Goal: Task Accomplishment & Management: Use online tool/utility

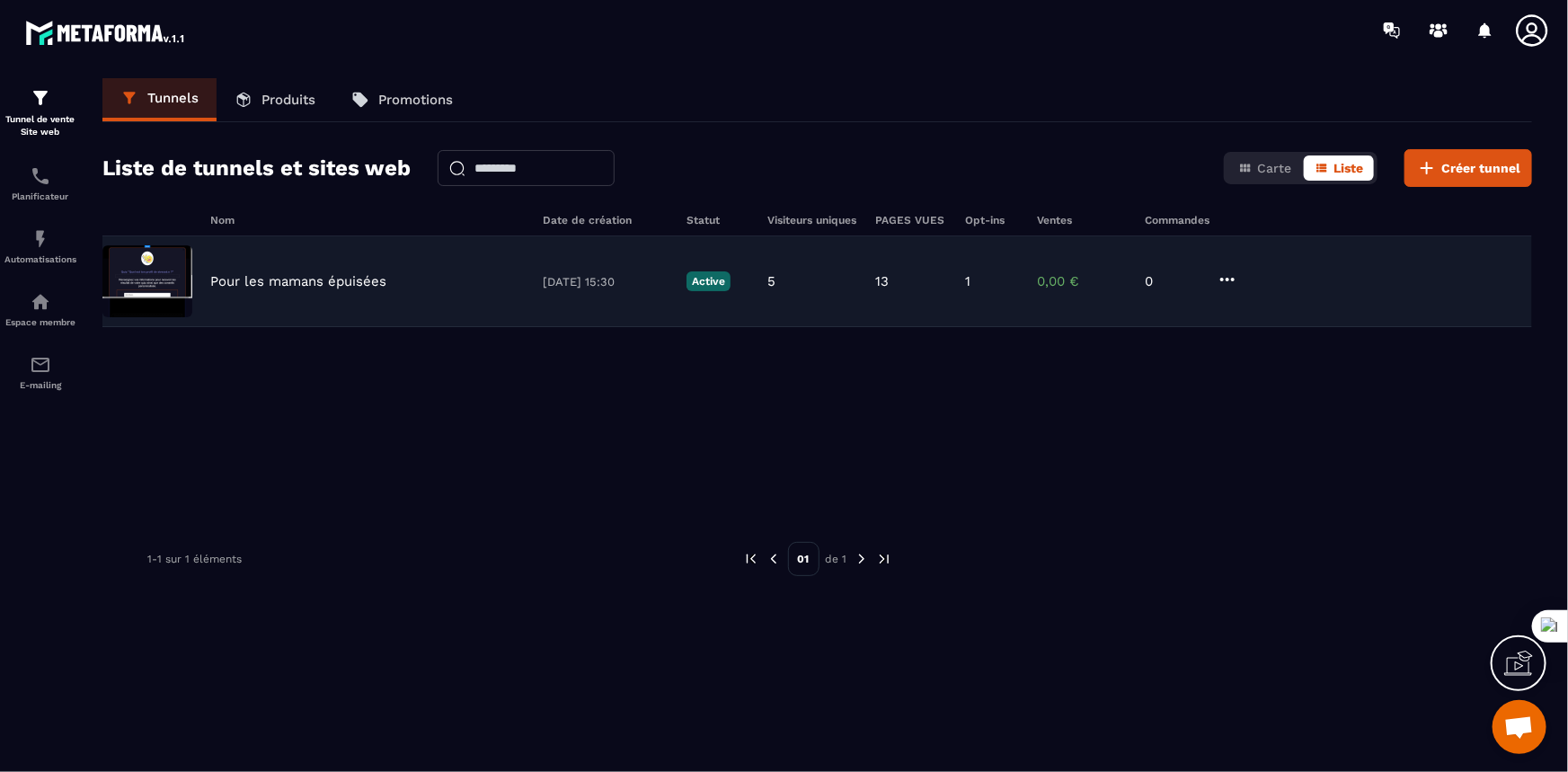
scroll to position [6849, 0]
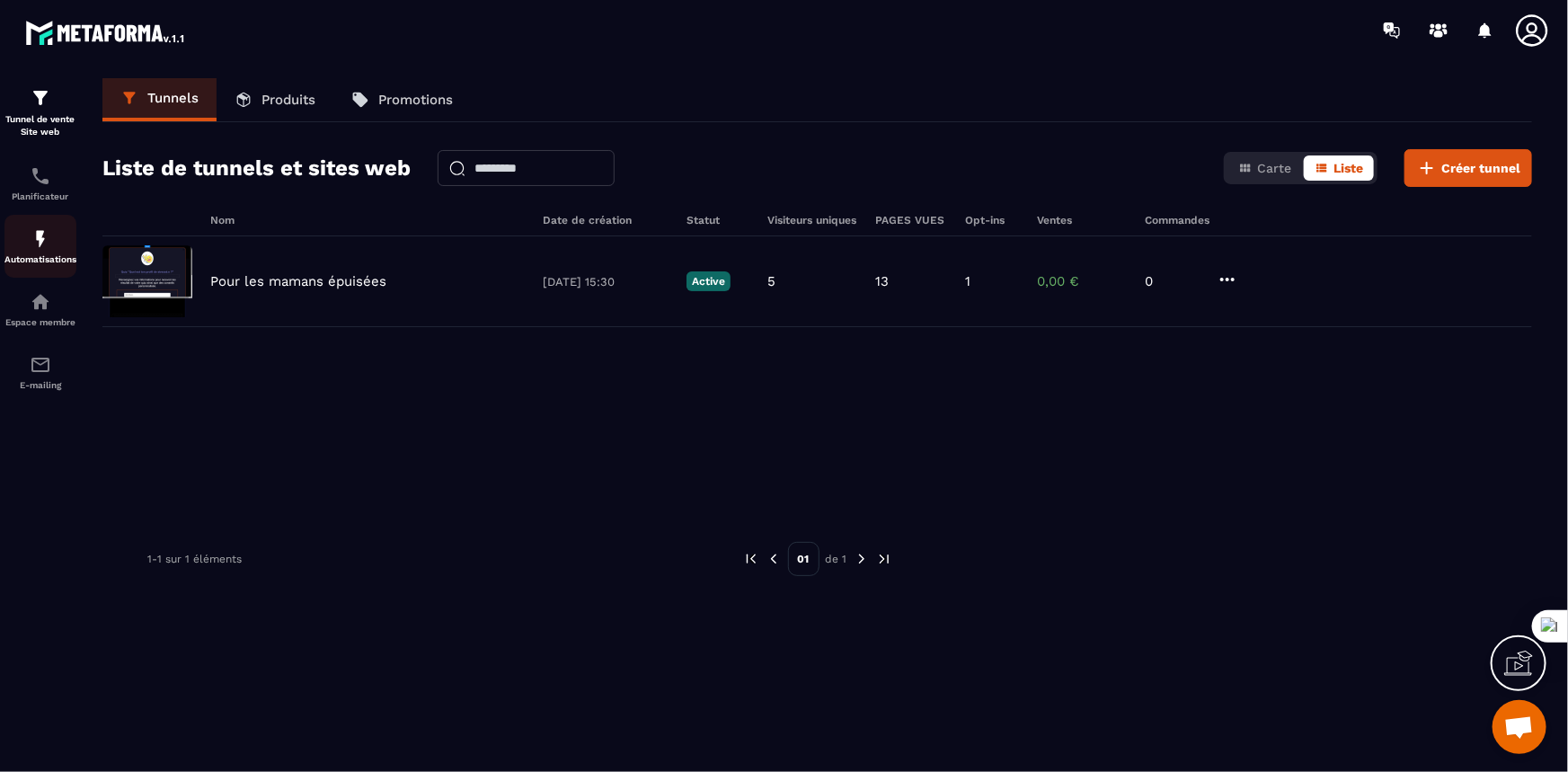
click at [30, 248] on img at bounding box center [40, 238] width 21 height 21
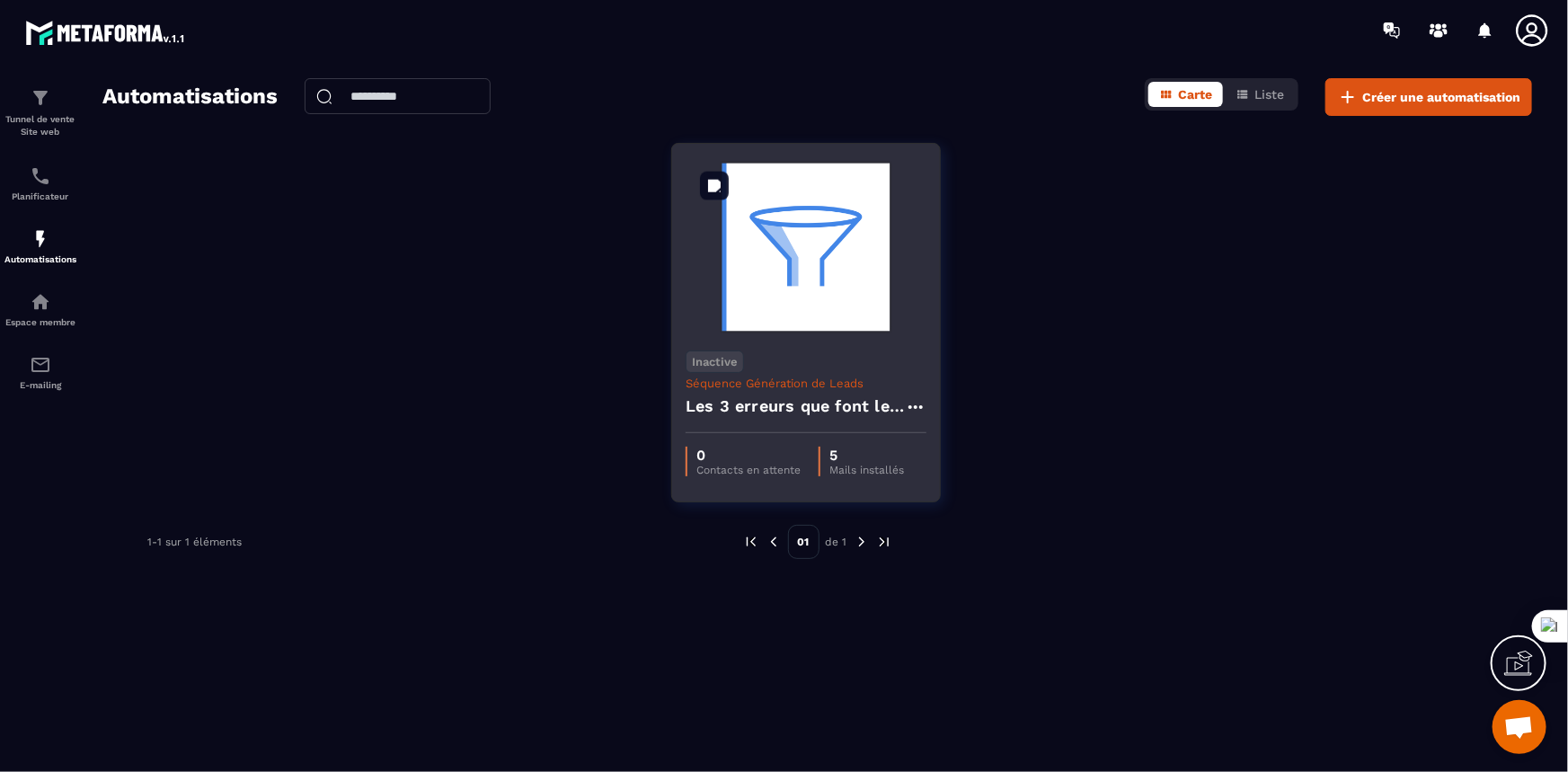
click at [802, 295] on img at bounding box center [805, 247] width 241 height 180
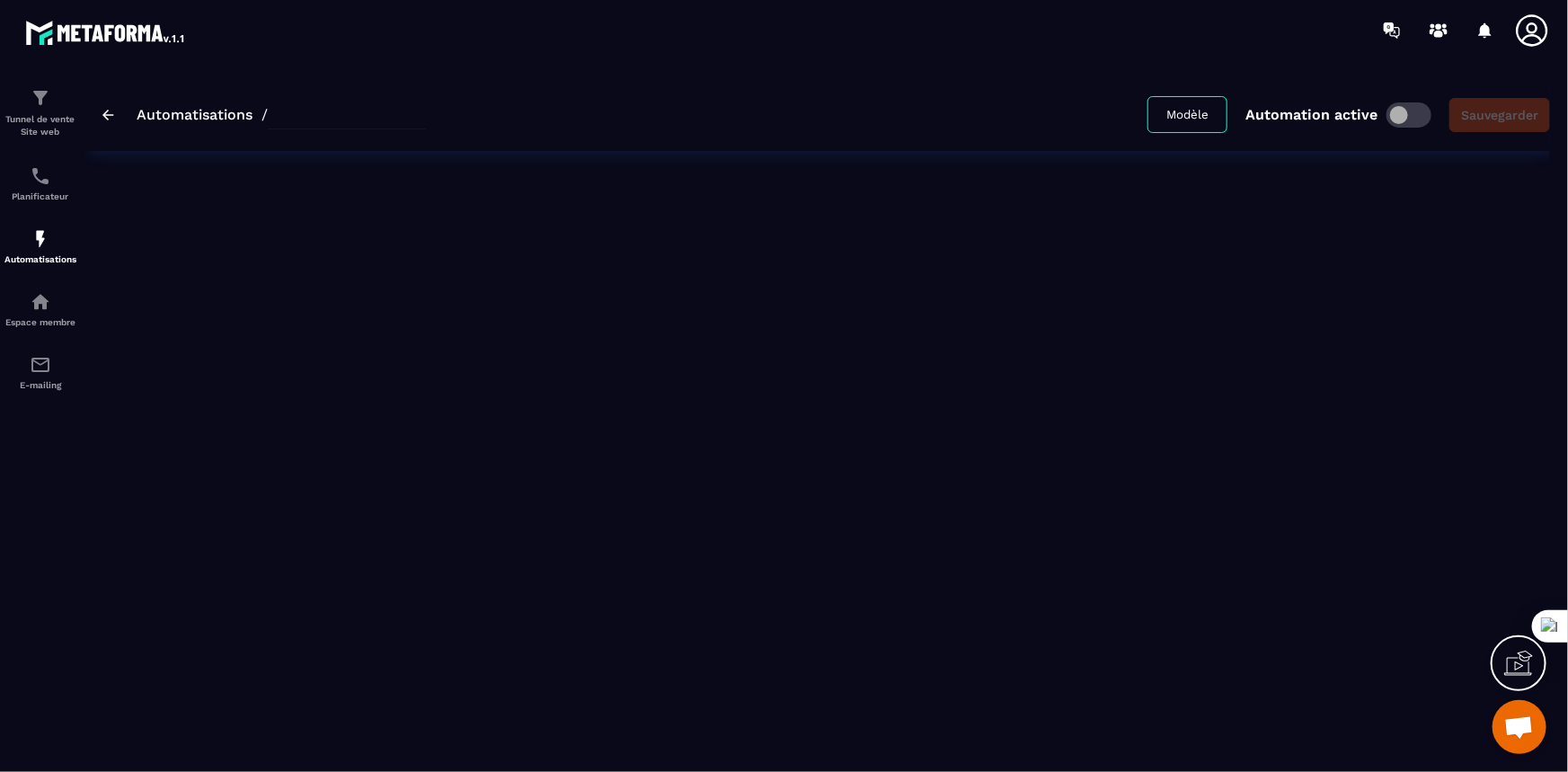
type input "**********"
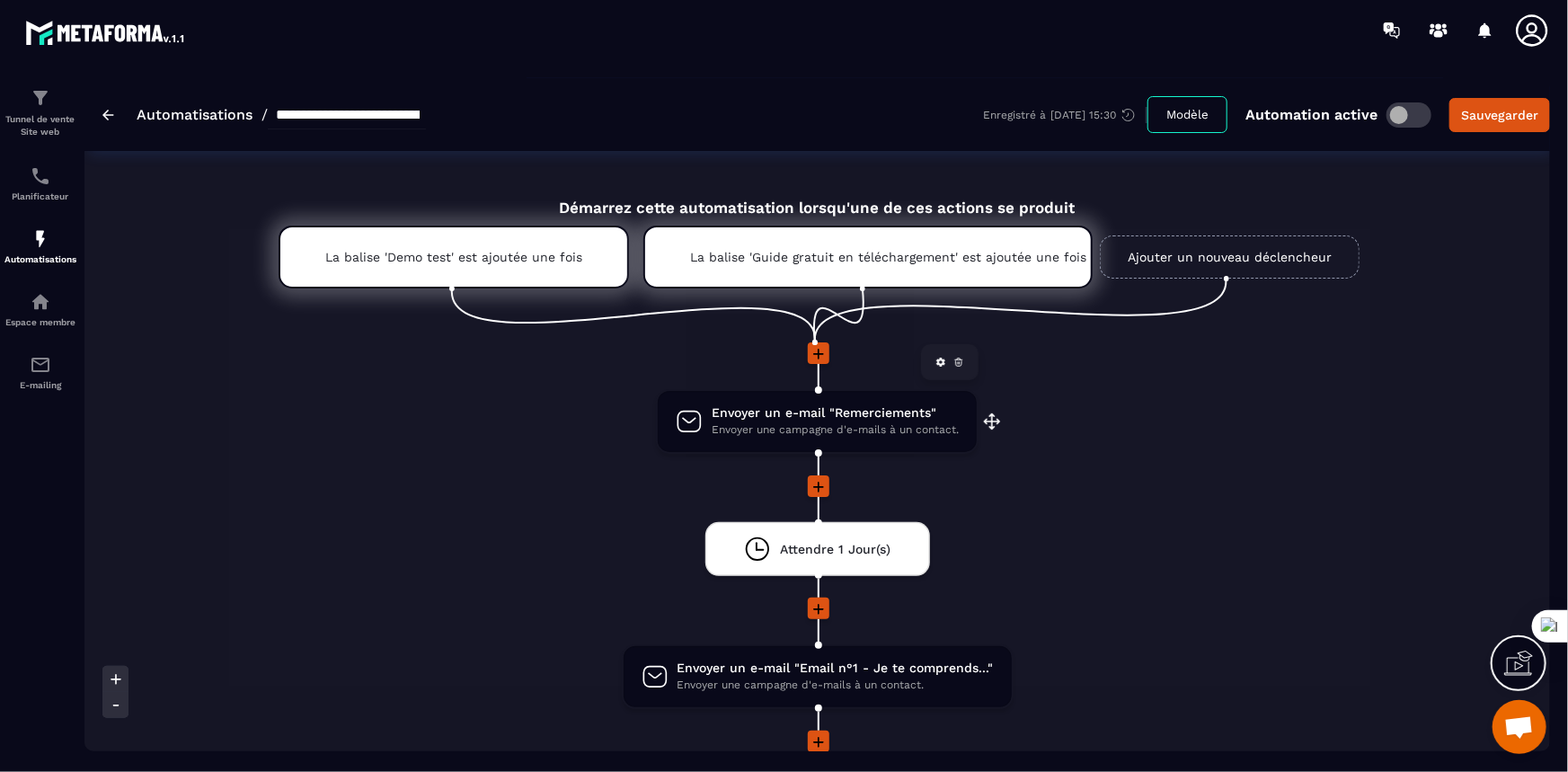
click at [841, 418] on span "Envoyer un e-mail "Remerciements"" at bounding box center [836, 412] width 247 height 18
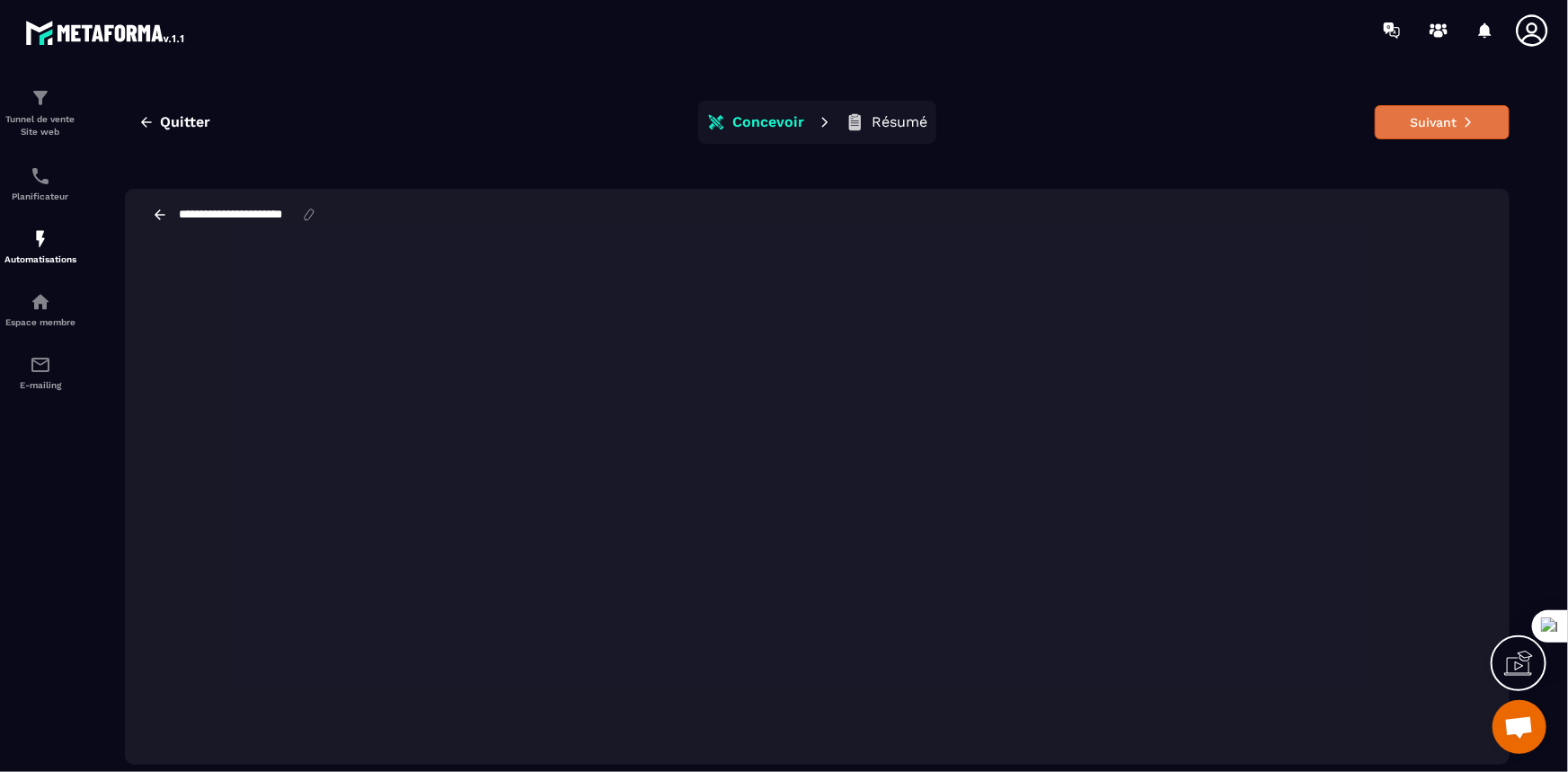
click at [1402, 122] on button "Suivant" at bounding box center [1443, 122] width 135 height 34
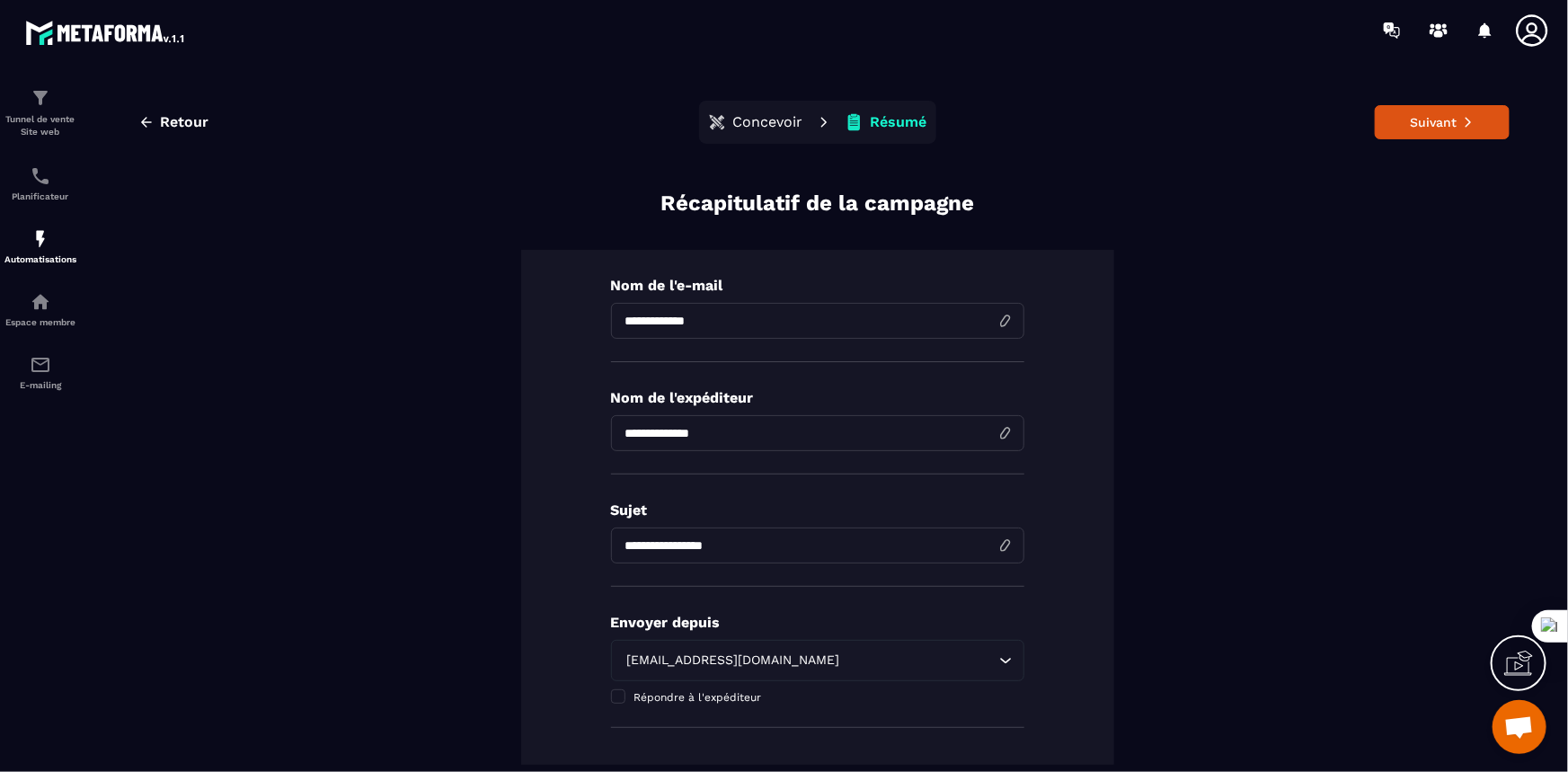
click at [768, 541] on input "**********" at bounding box center [818, 545] width 413 height 36
drag, startPoint x: 768, startPoint y: 541, endPoint x: 594, endPoint y: 541, distance: 174.0
click at [594, 541] on div "**********" at bounding box center [817, 516] width 593 height 532
paste input "*"
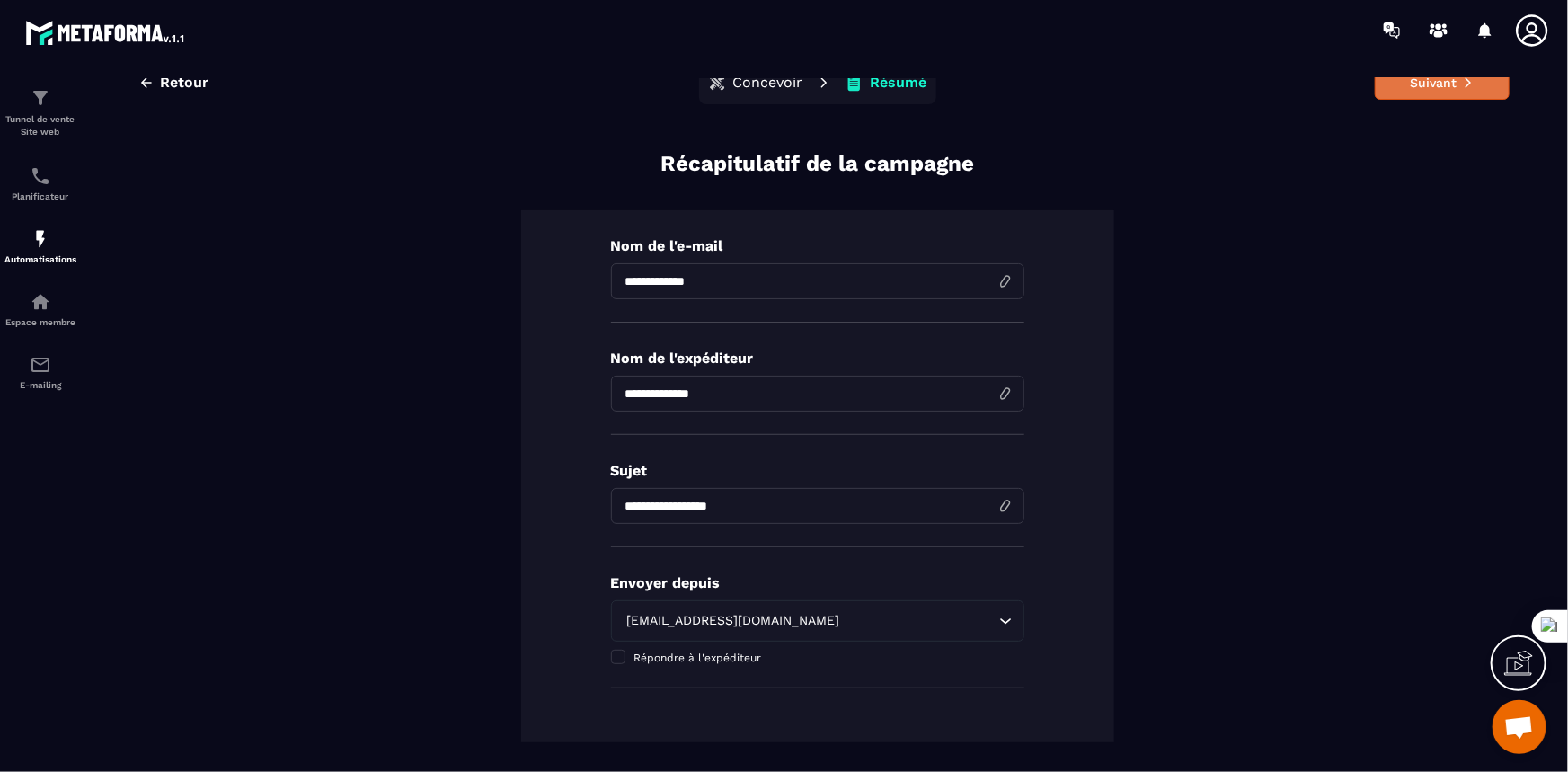
type input "**********"
click at [1398, 87] on button "Suivant" at bounding box center [1443, 82] width 135 height 34
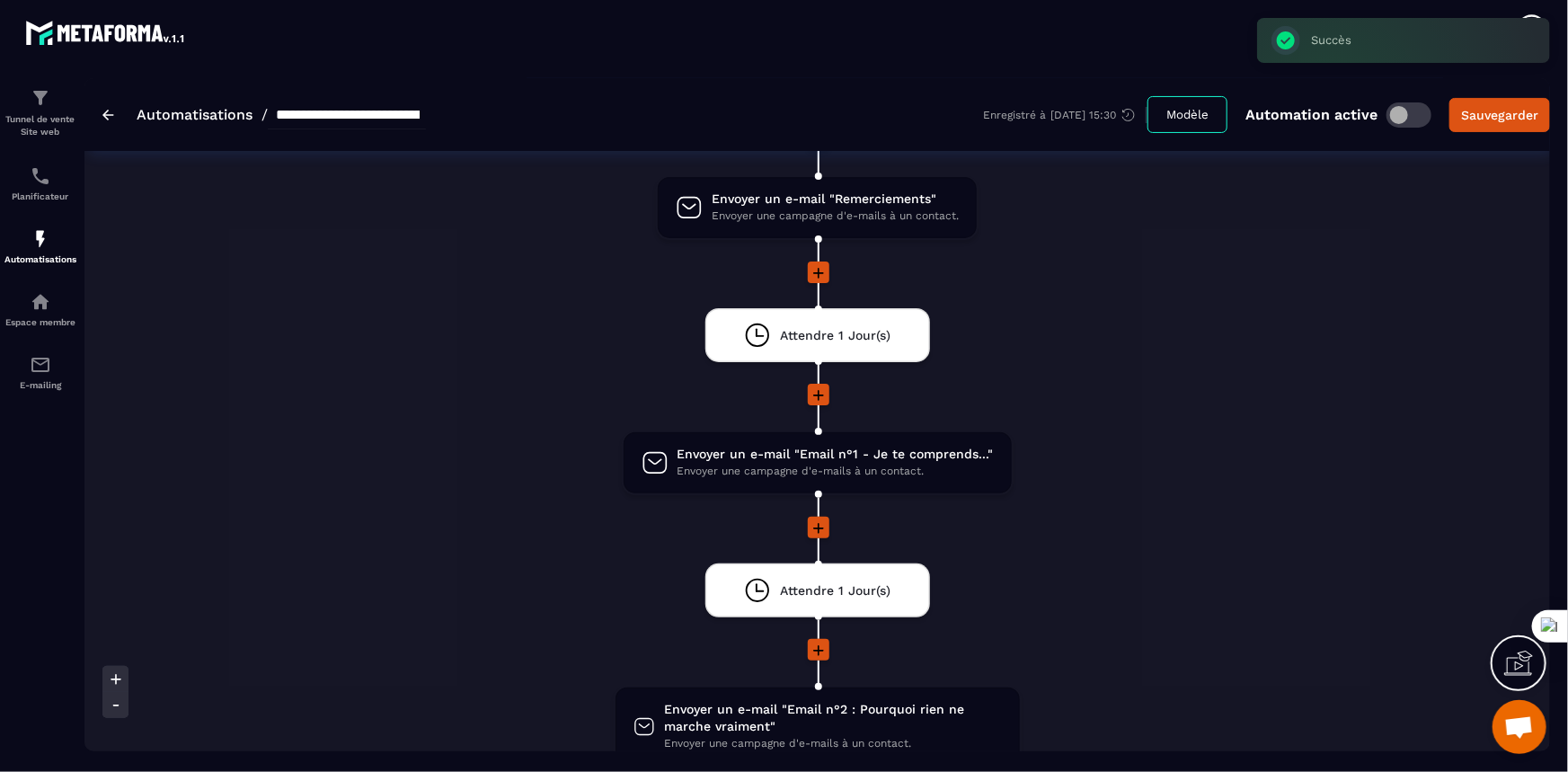
scroll to position [244, 0]
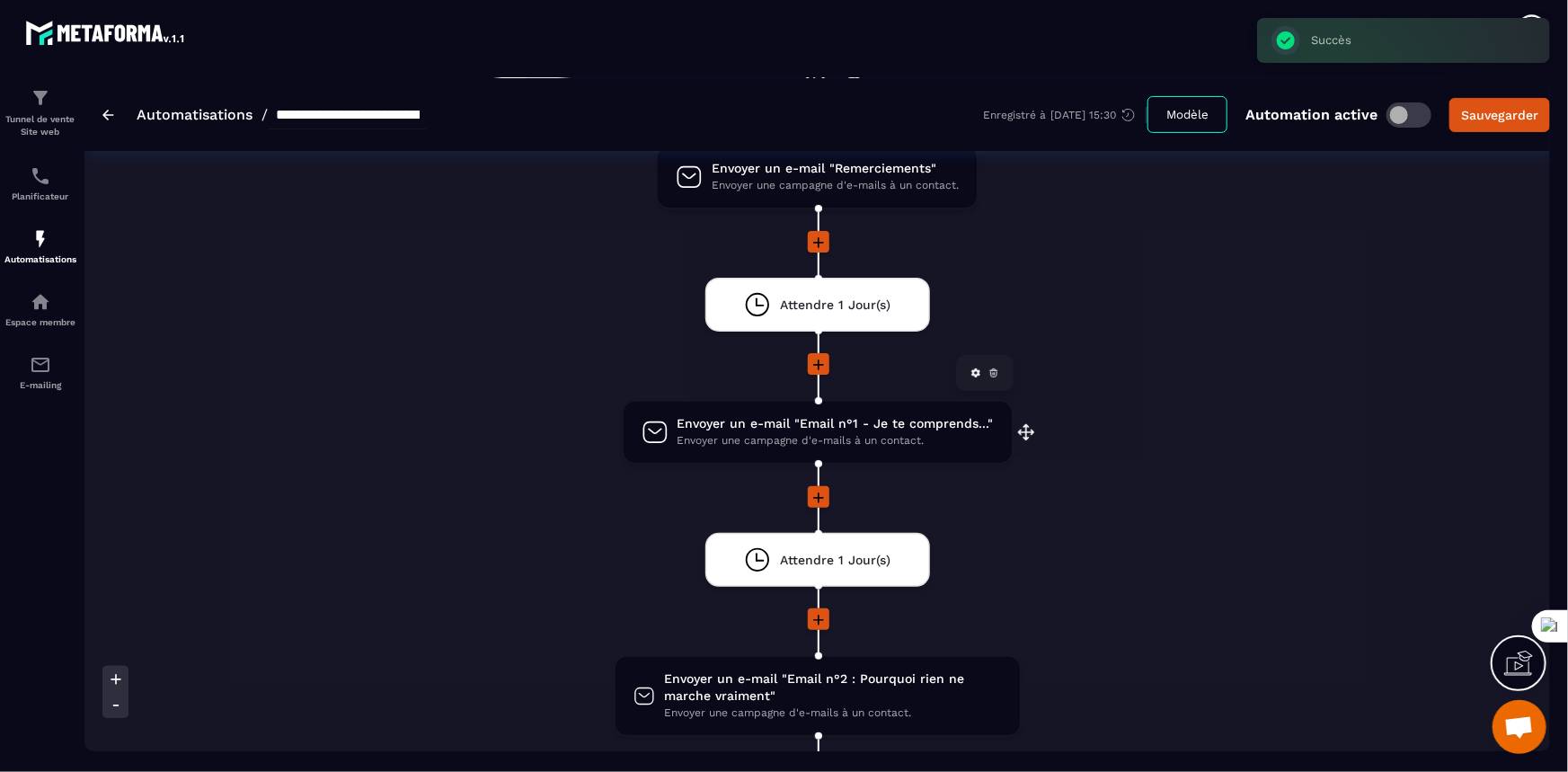
click at [906, 439] on span "Envoyer une campagne d'e-mails à un contact." at bounding box center [836, 441] width 316 height 18
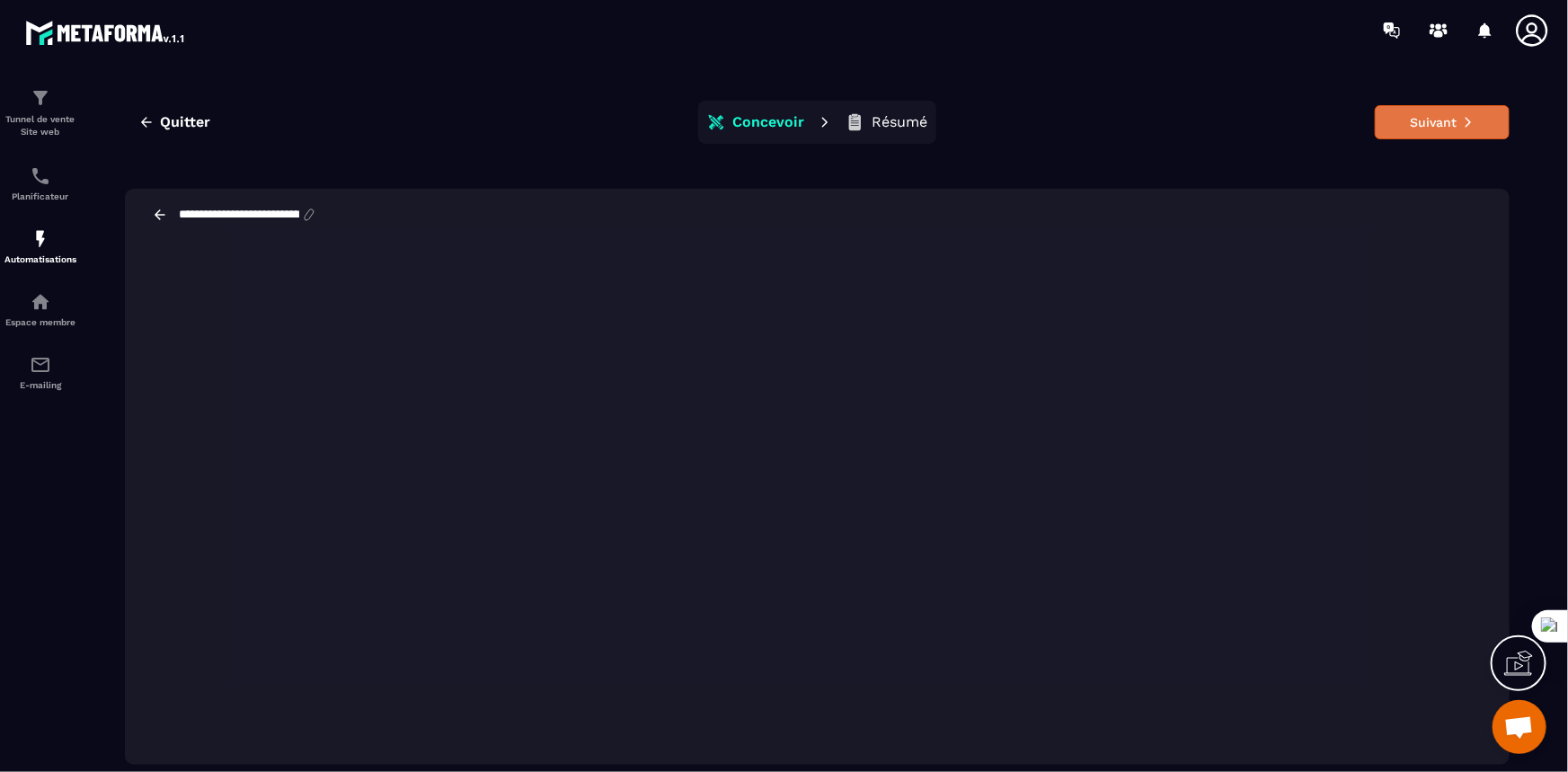
click at [1426, 118] on button "Suivant" at bounding box center [1443, 122] width 135 height 34
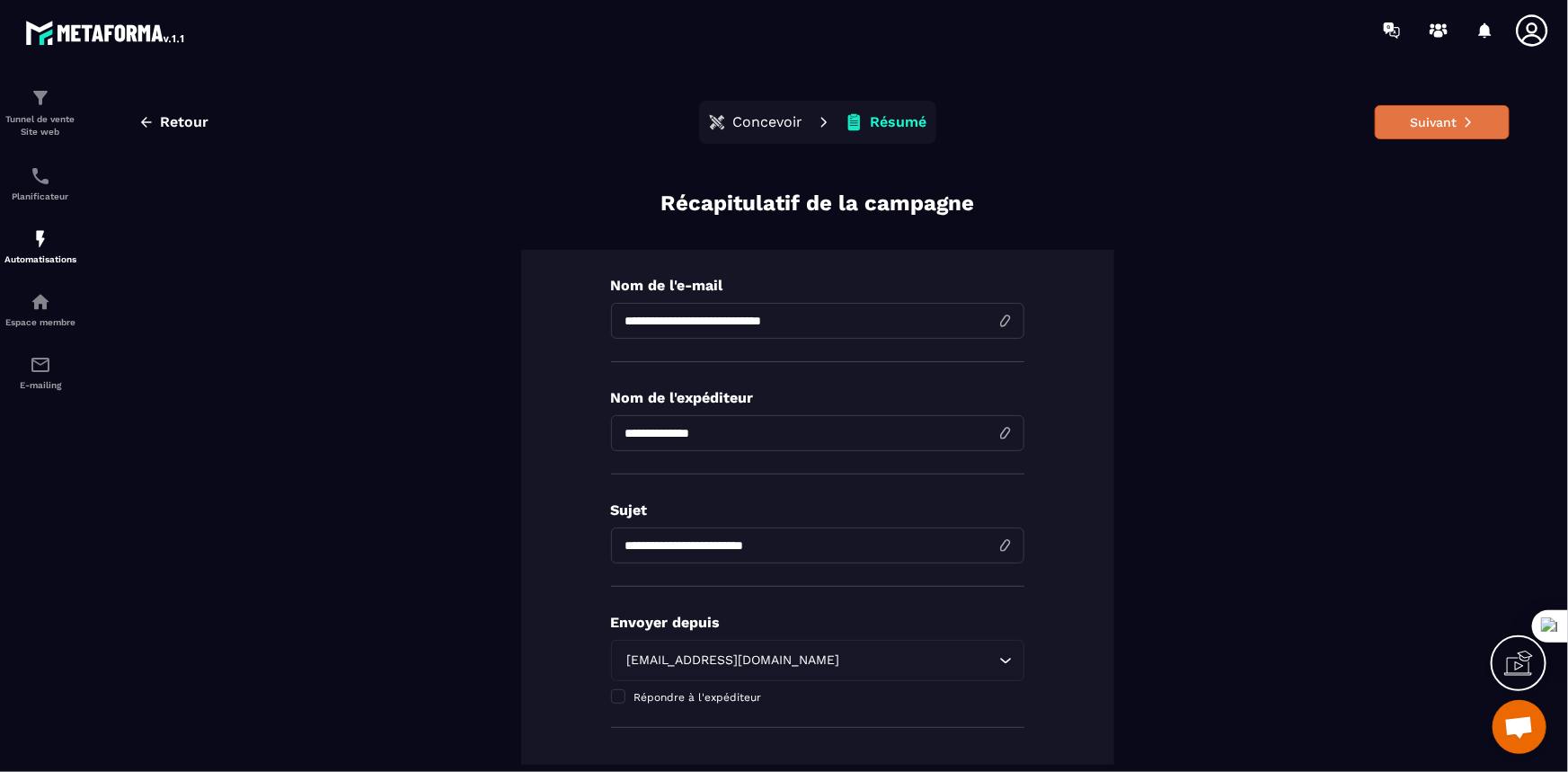
click at [1402, 115] on button "Suivant" at bounding box center [1443, 122] width 135 height 34
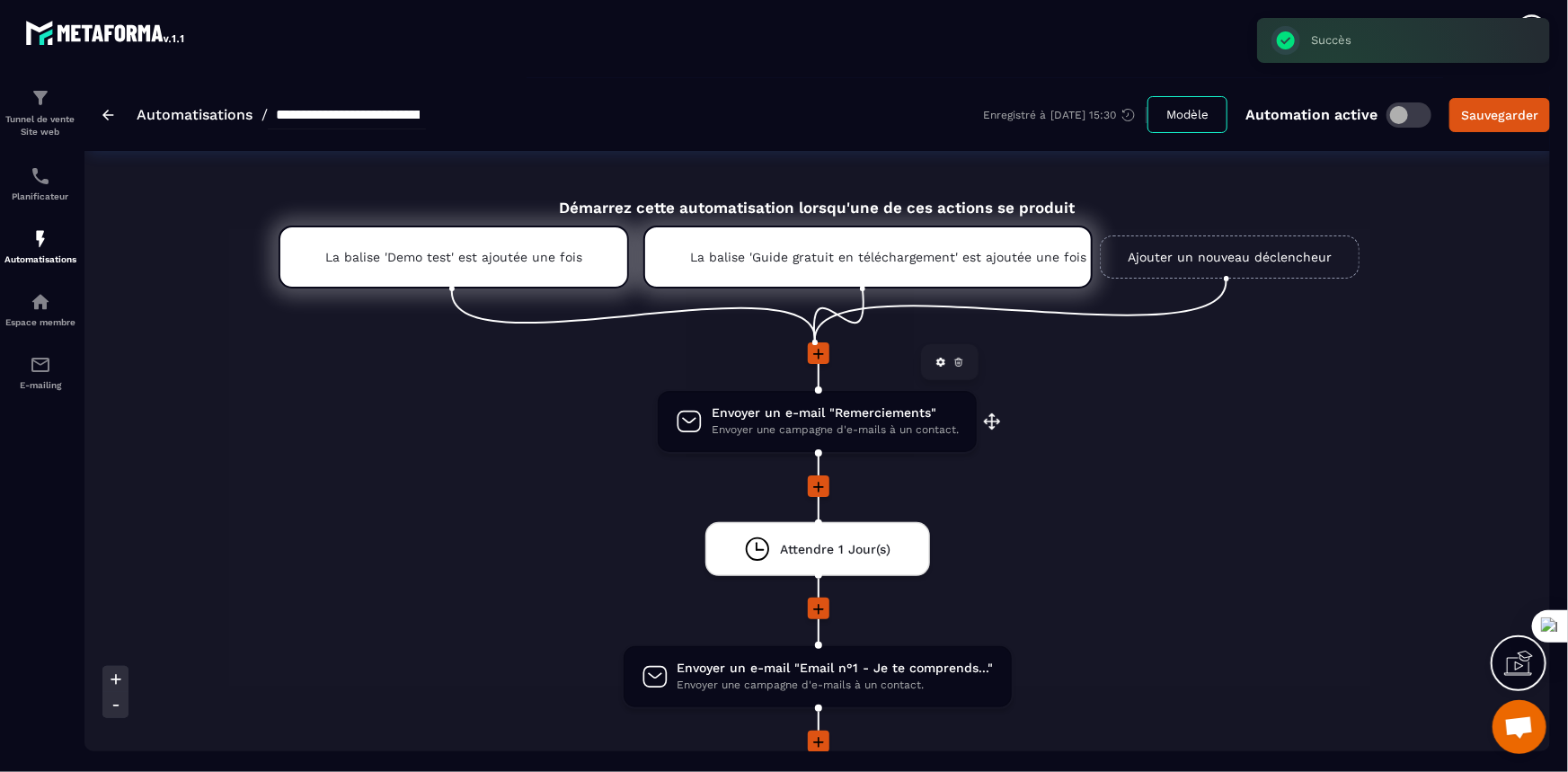
click at [828, 423] on span "Envoyer une campagne d'e-mails à un contact." at bounding box center [836, 430] width 247 height 18
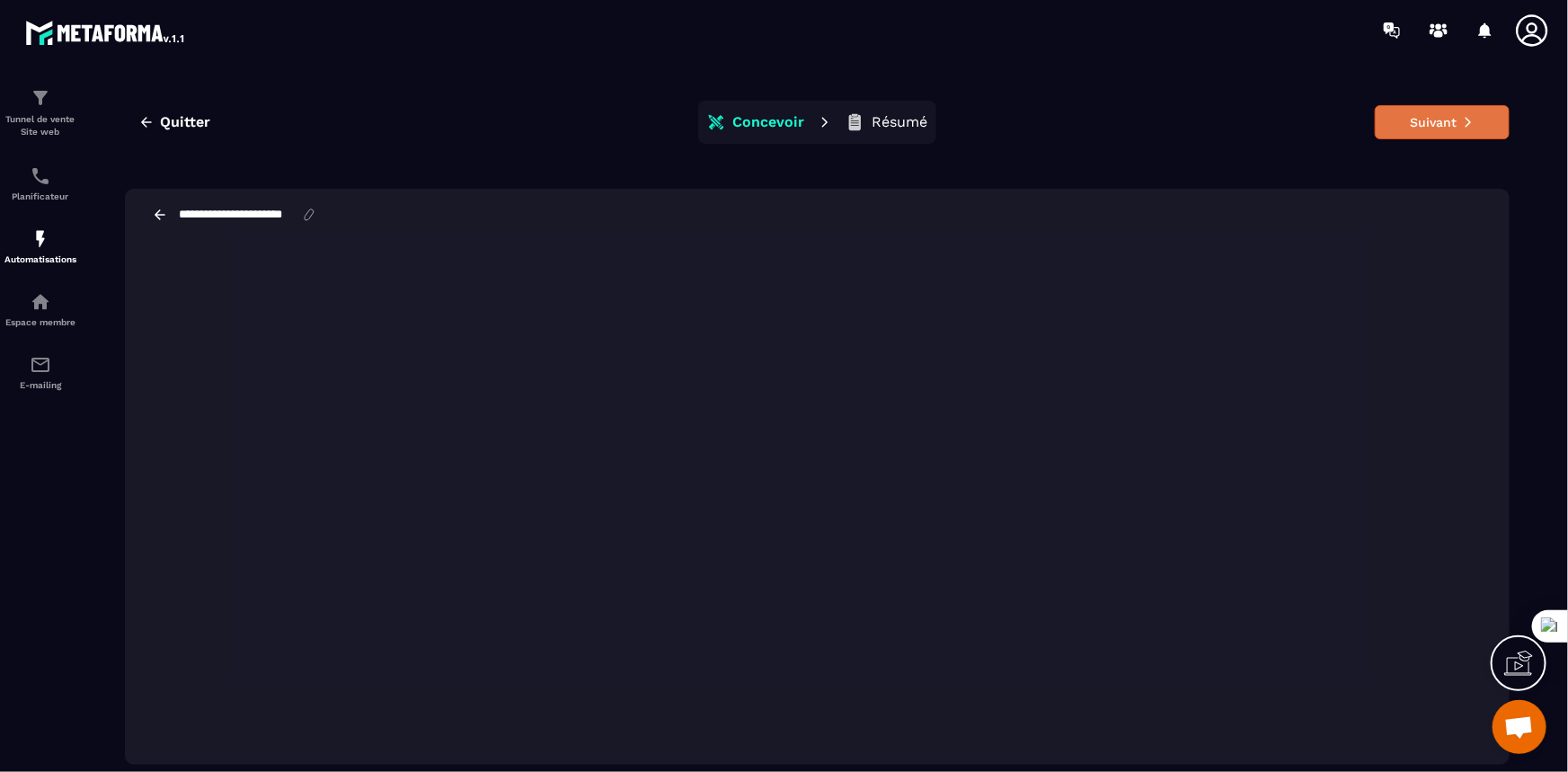
click at [1411, 114] on button "Suivant" at bounding box center [1443, 122] width 135 height 34
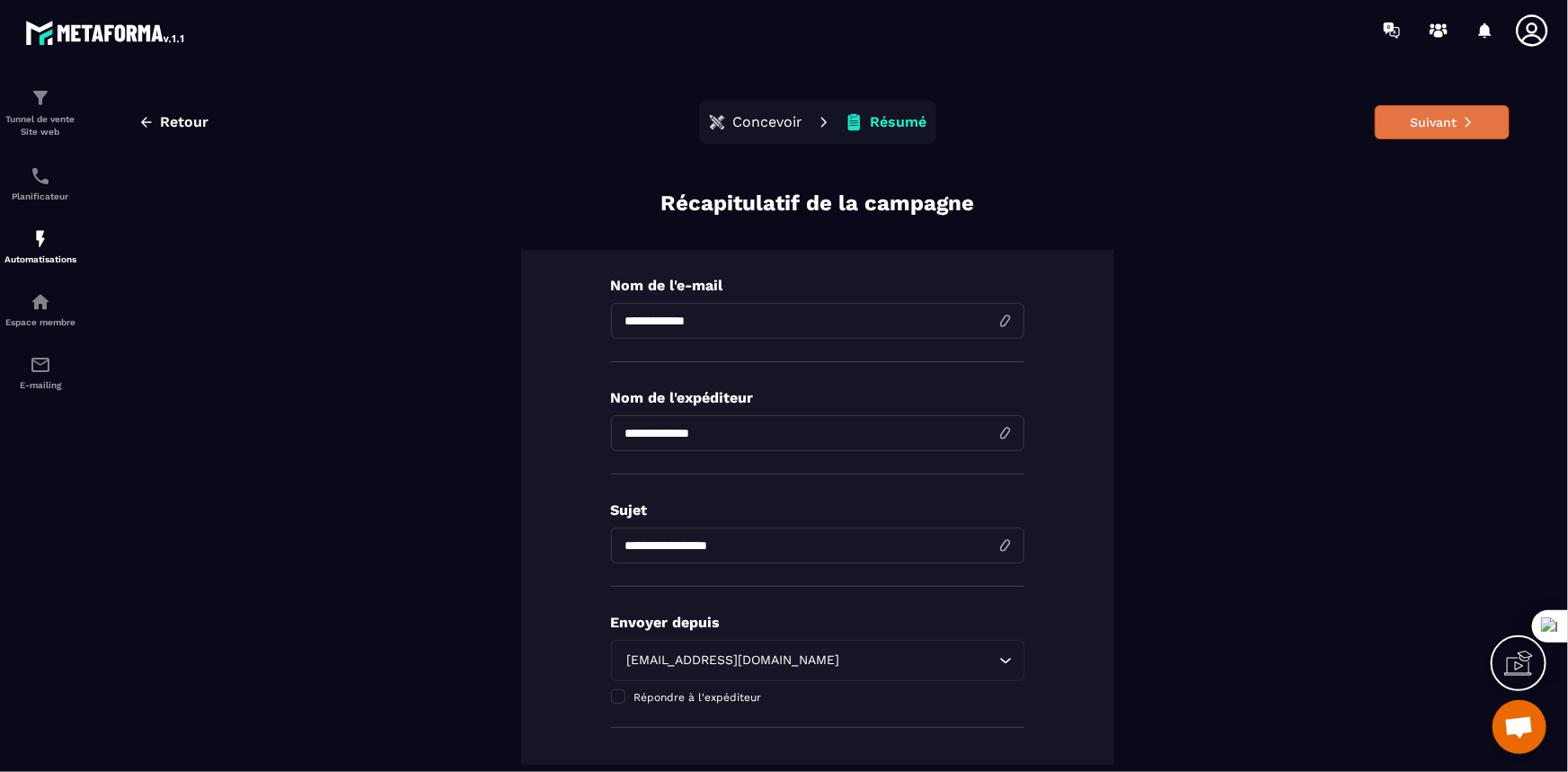
click at [1411, 125] on button "Suivant" at bounding box center [1443, 122] width 135 height 34
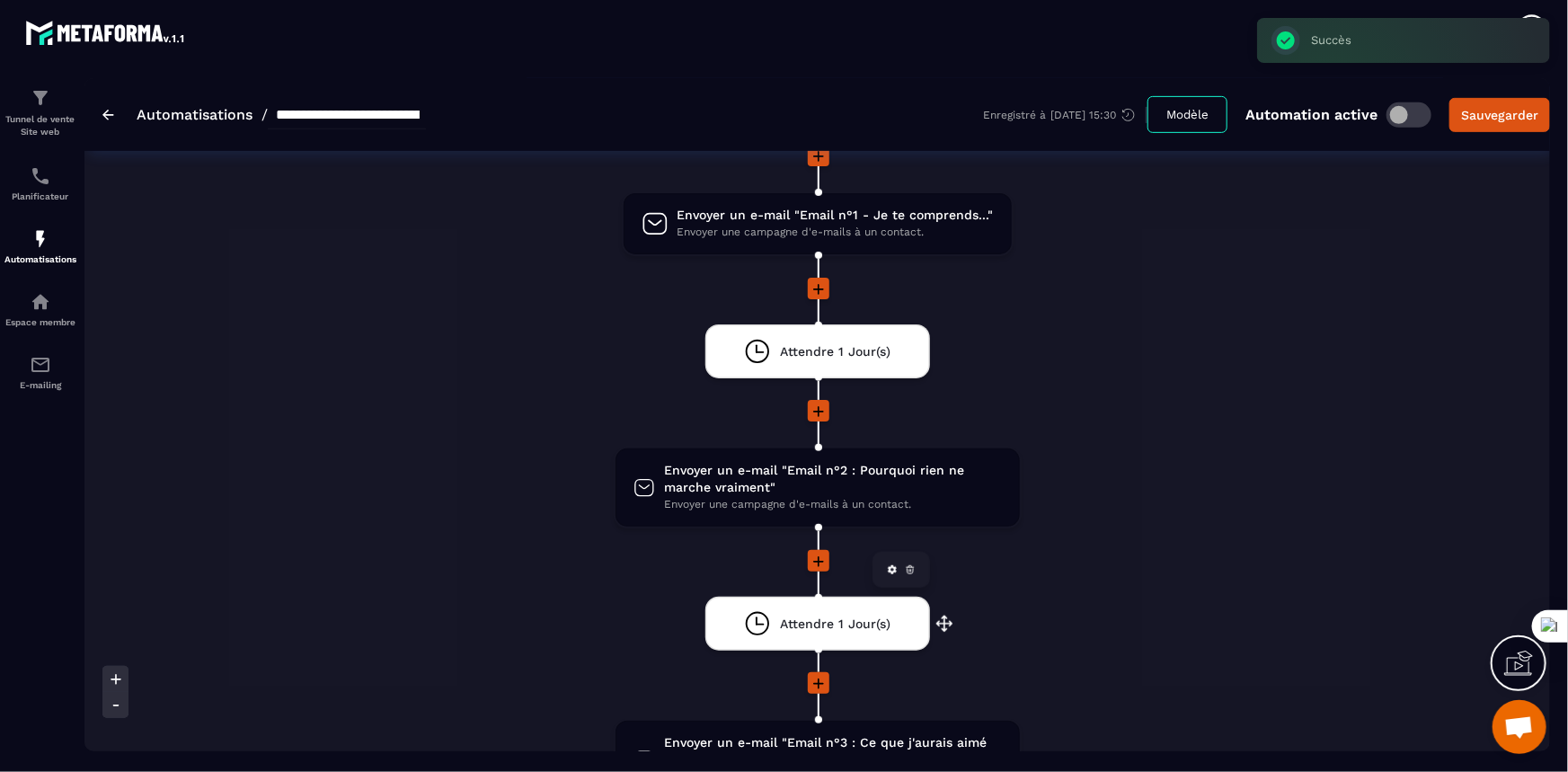
scroll to position [490, 0]
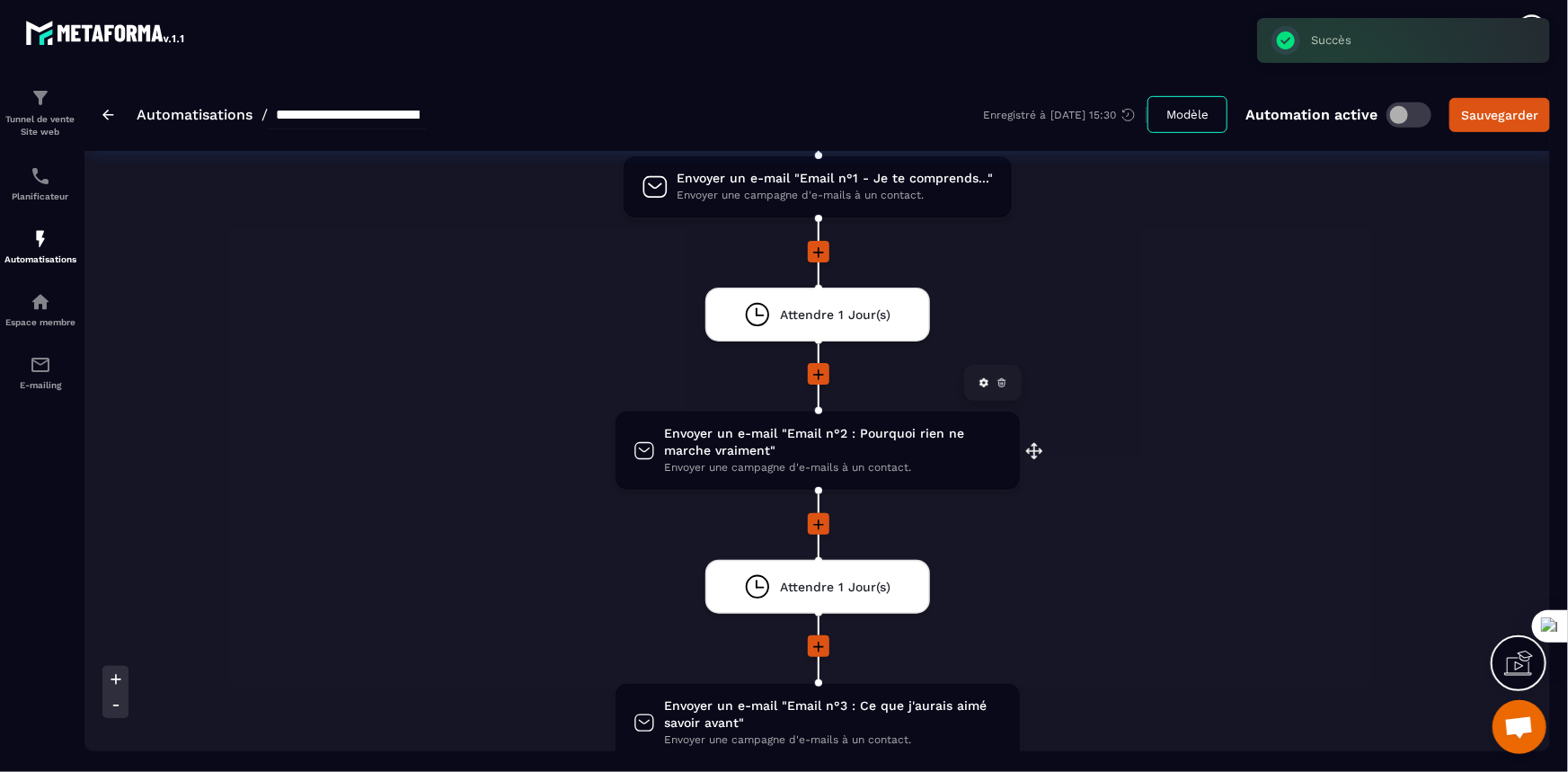
click at [849, 439] on span "Envoyer un e-mail "Email n°2 : Pourquoi rien ne marche vraiment"" at bounding box center [833, 442] width 338 height 34
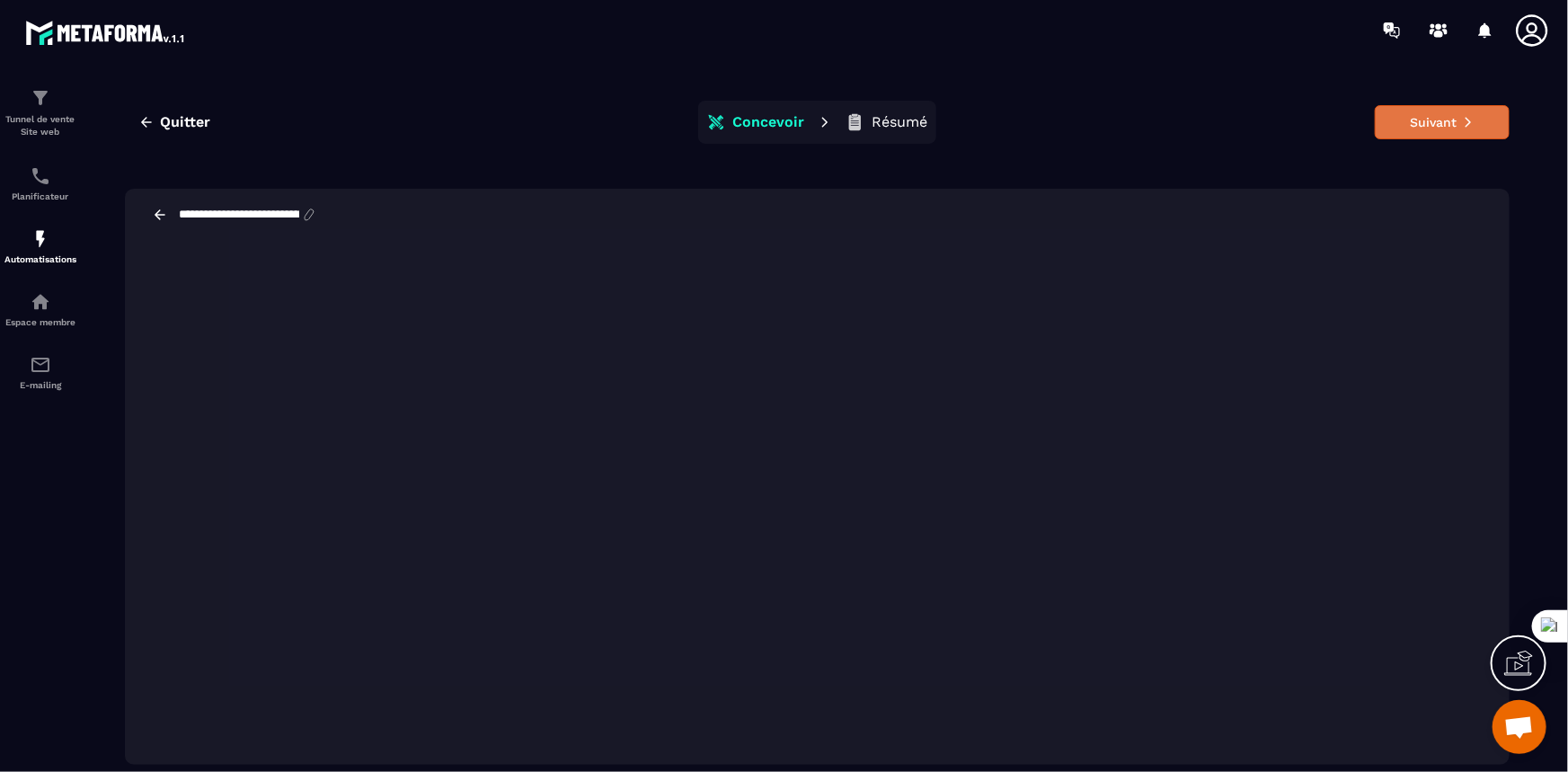
click at [1443, 120] on button "Suivant" at bounding box center [1443, 122] width 135 height 34
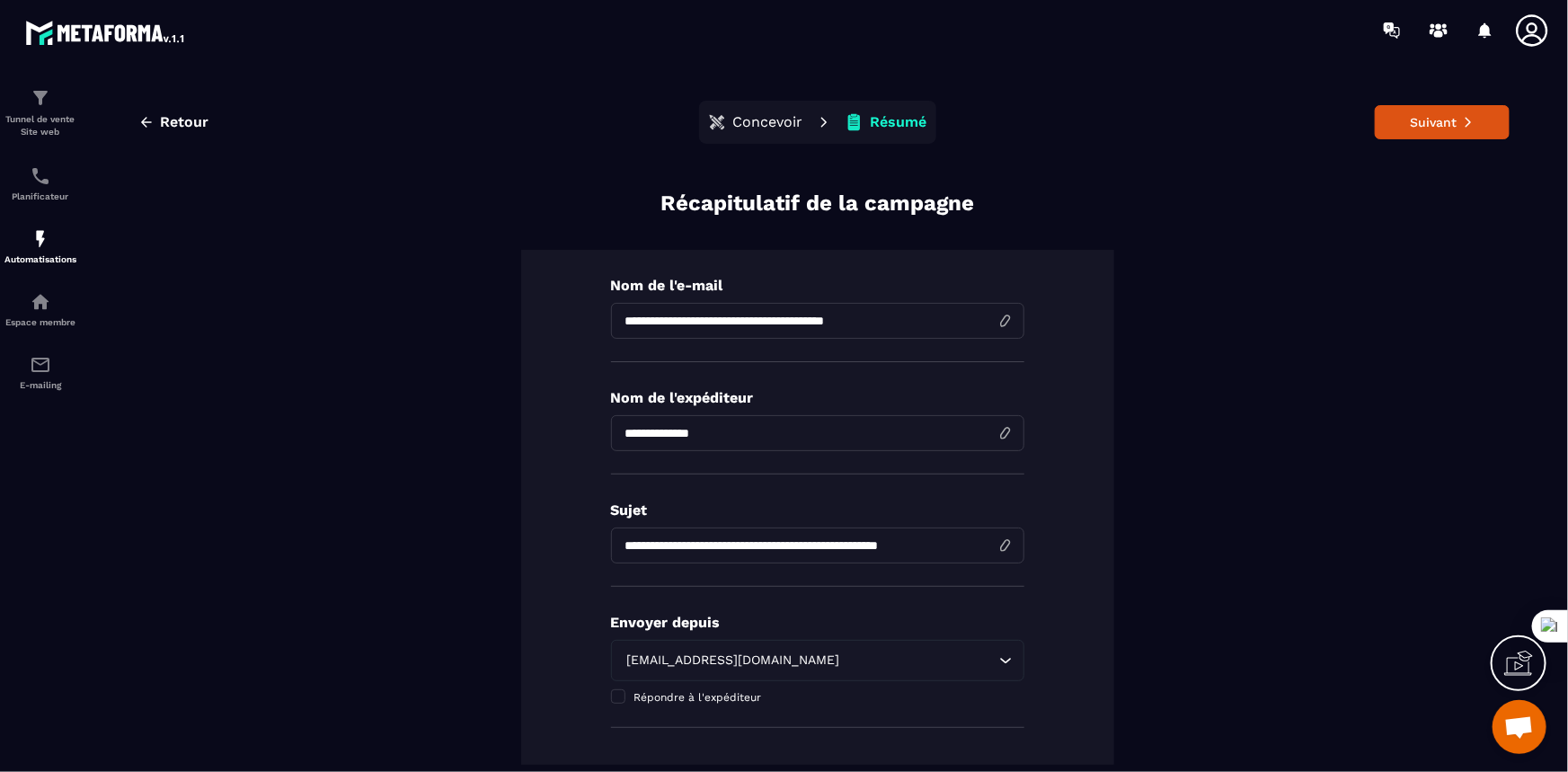
click at [1443, 120] on button "Suivant" at bounding box center [1443, 122] width 135 height 34
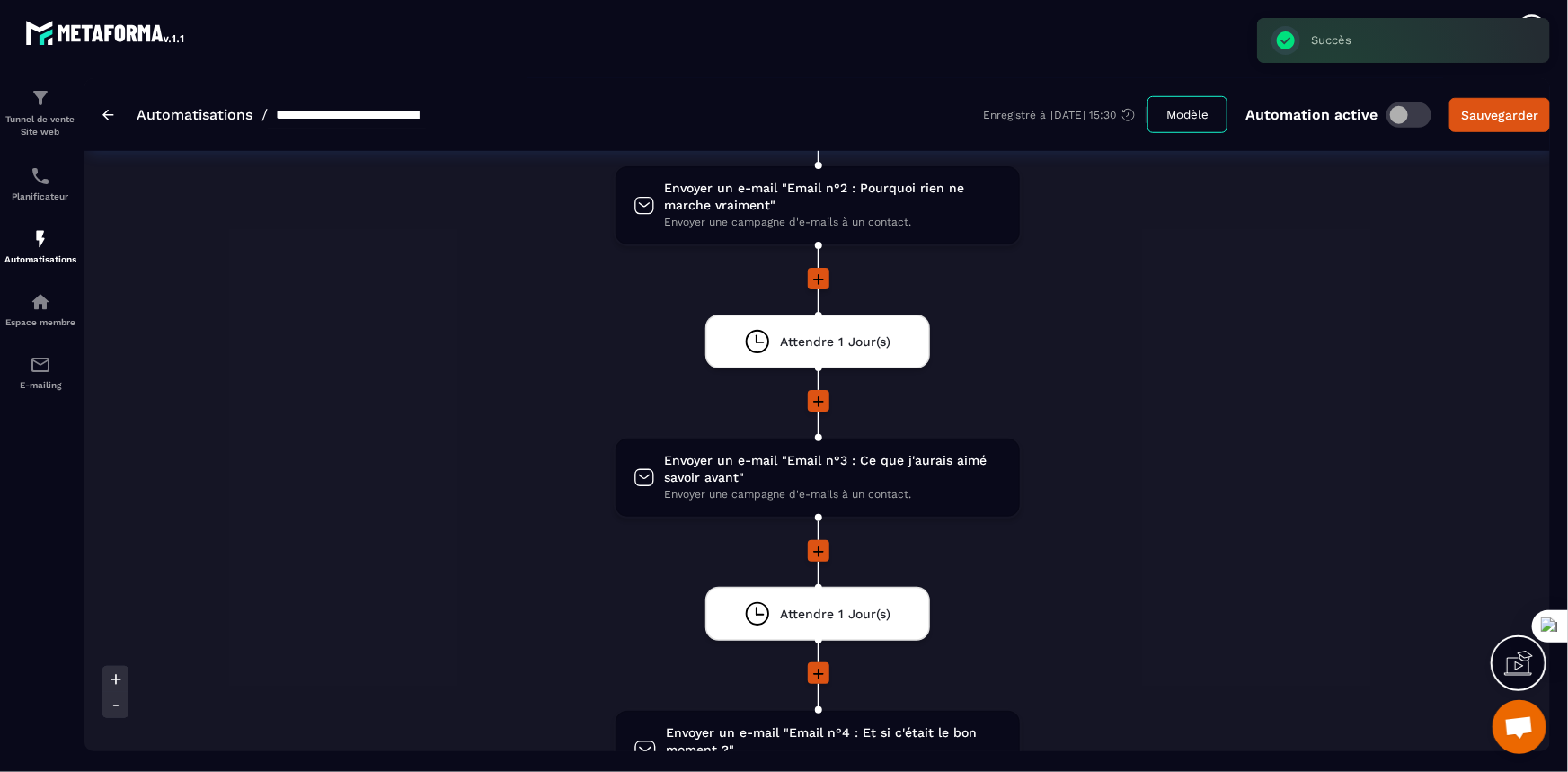
scroll to position [817, 0]
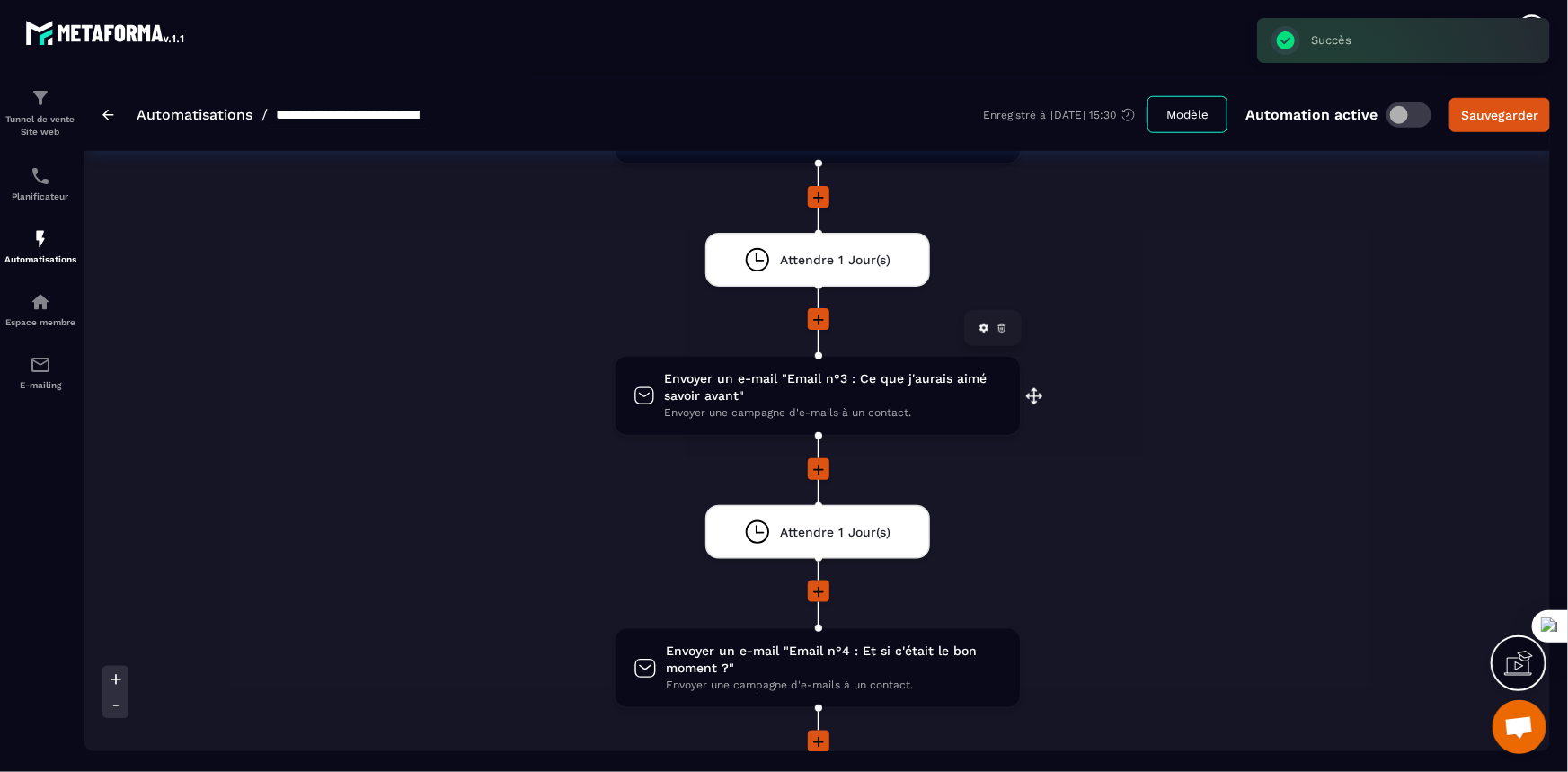
click at [847, 398] on span "Envoyer un e-mail "Email n°3 : Ce que j'aurais aimé savoir avant"" at bounding box center [832, 386] width 337 height 34
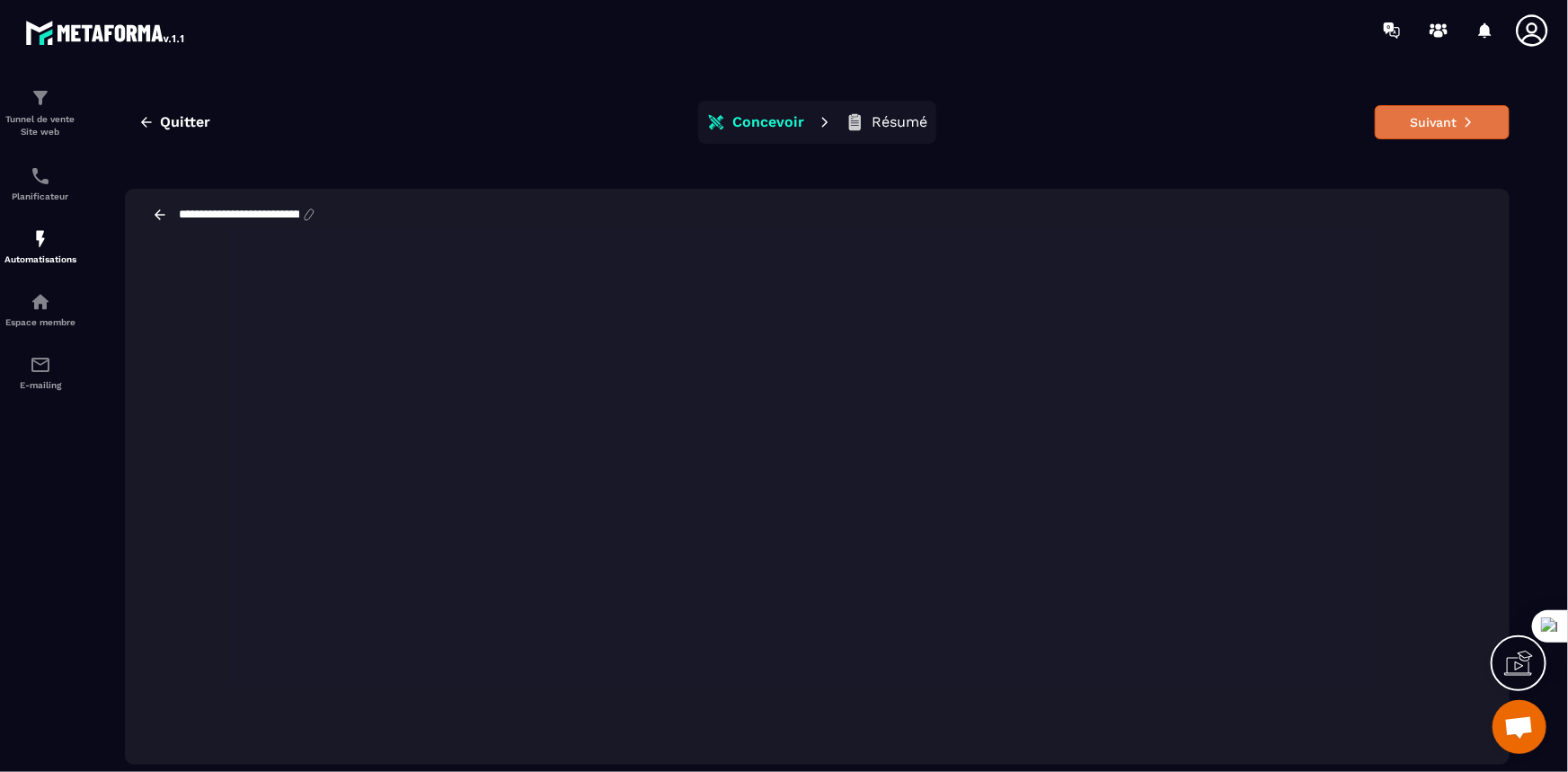
click at [1451, 115] on button "Suivant" at bounding box center [1443, 122] width 135 height 34
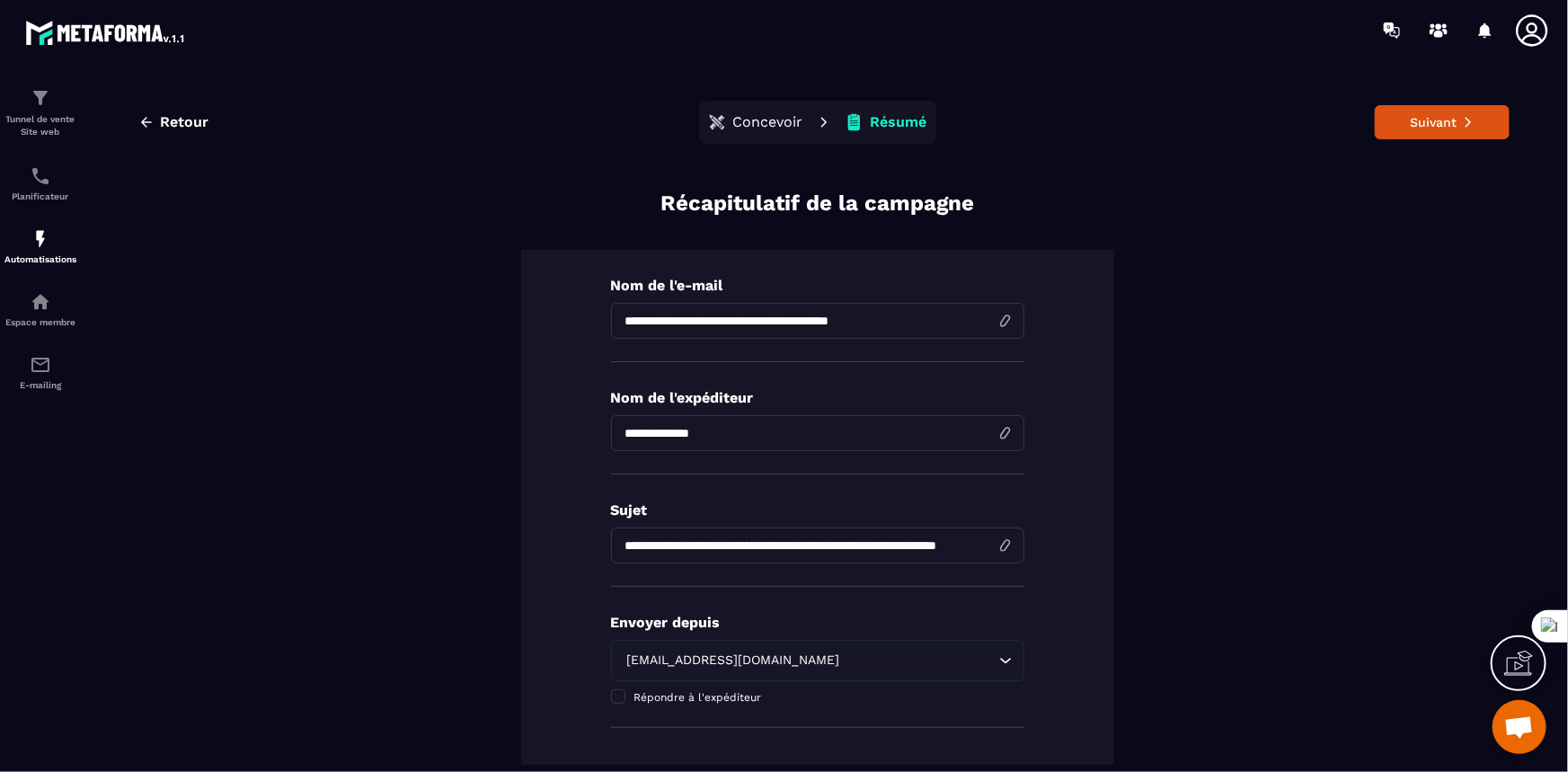
click at [1462, 116] on icon at bounding box center [1468, 123] width 13 height 13
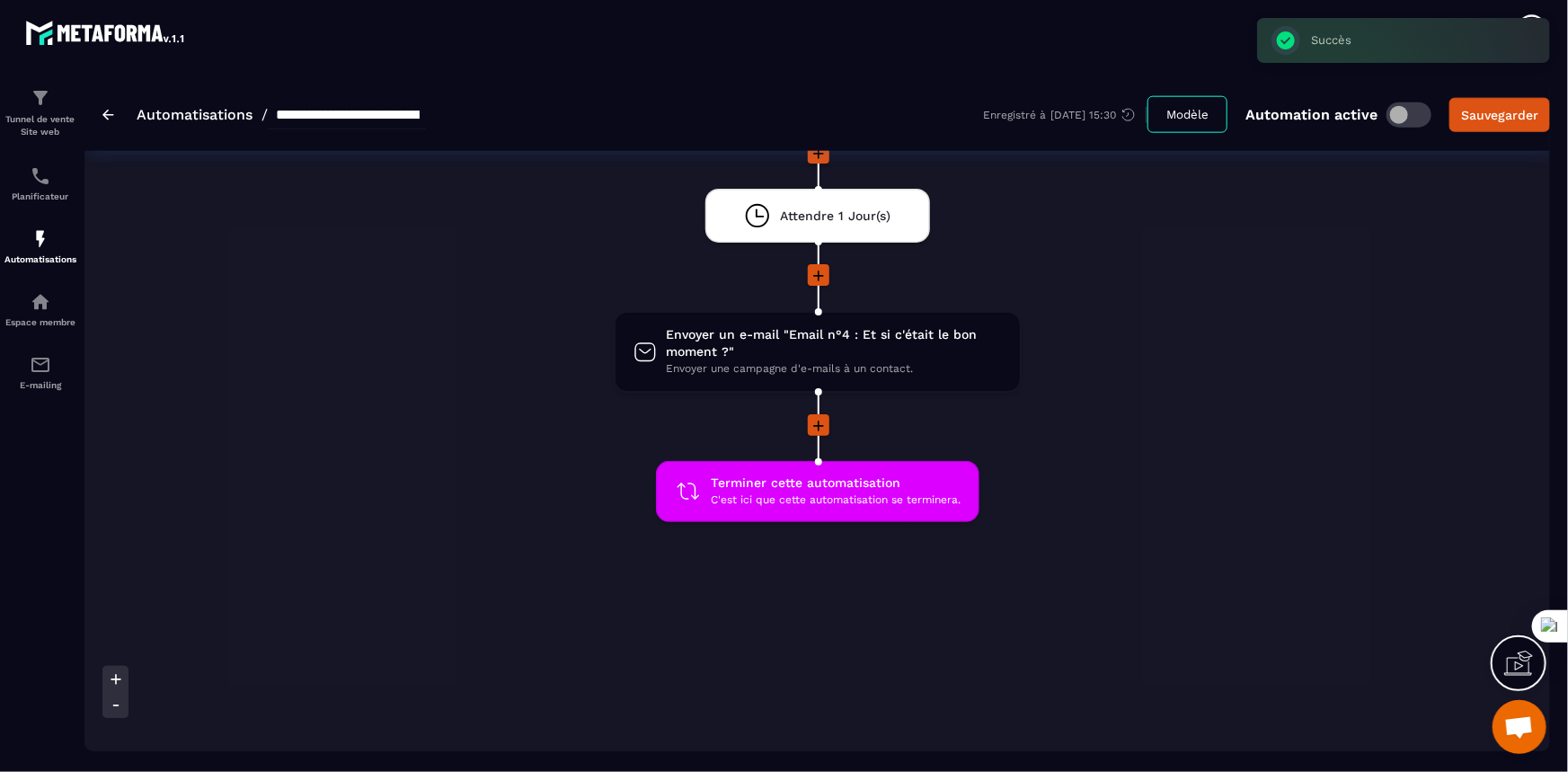
scroll to position [1143, 0]
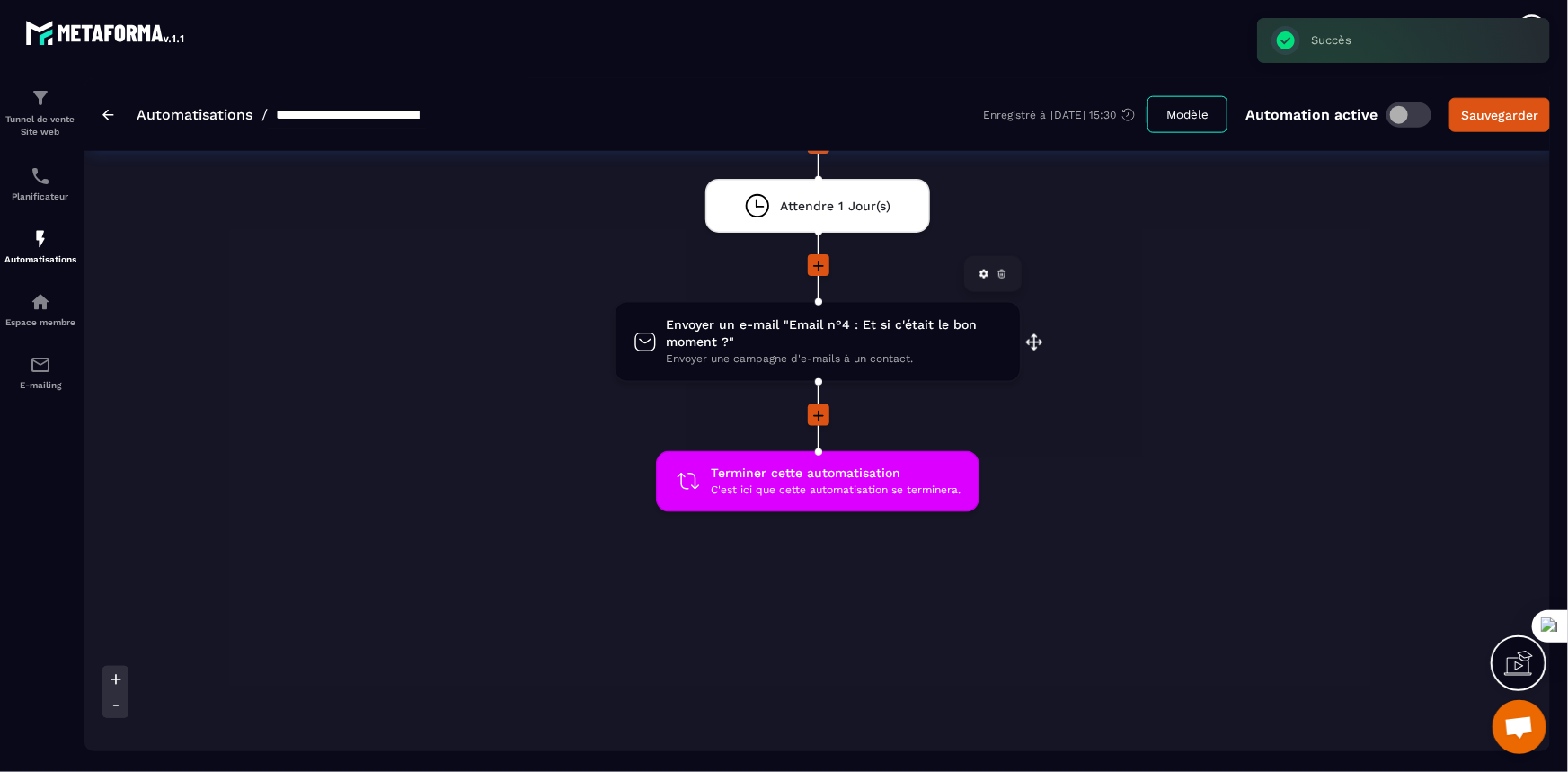
click at [853, 333] on span "Envoyer un e-mail "Email n°4 : Et si c'était le bon moment ?"" at bounding box center [834, 333] width 336 height 34
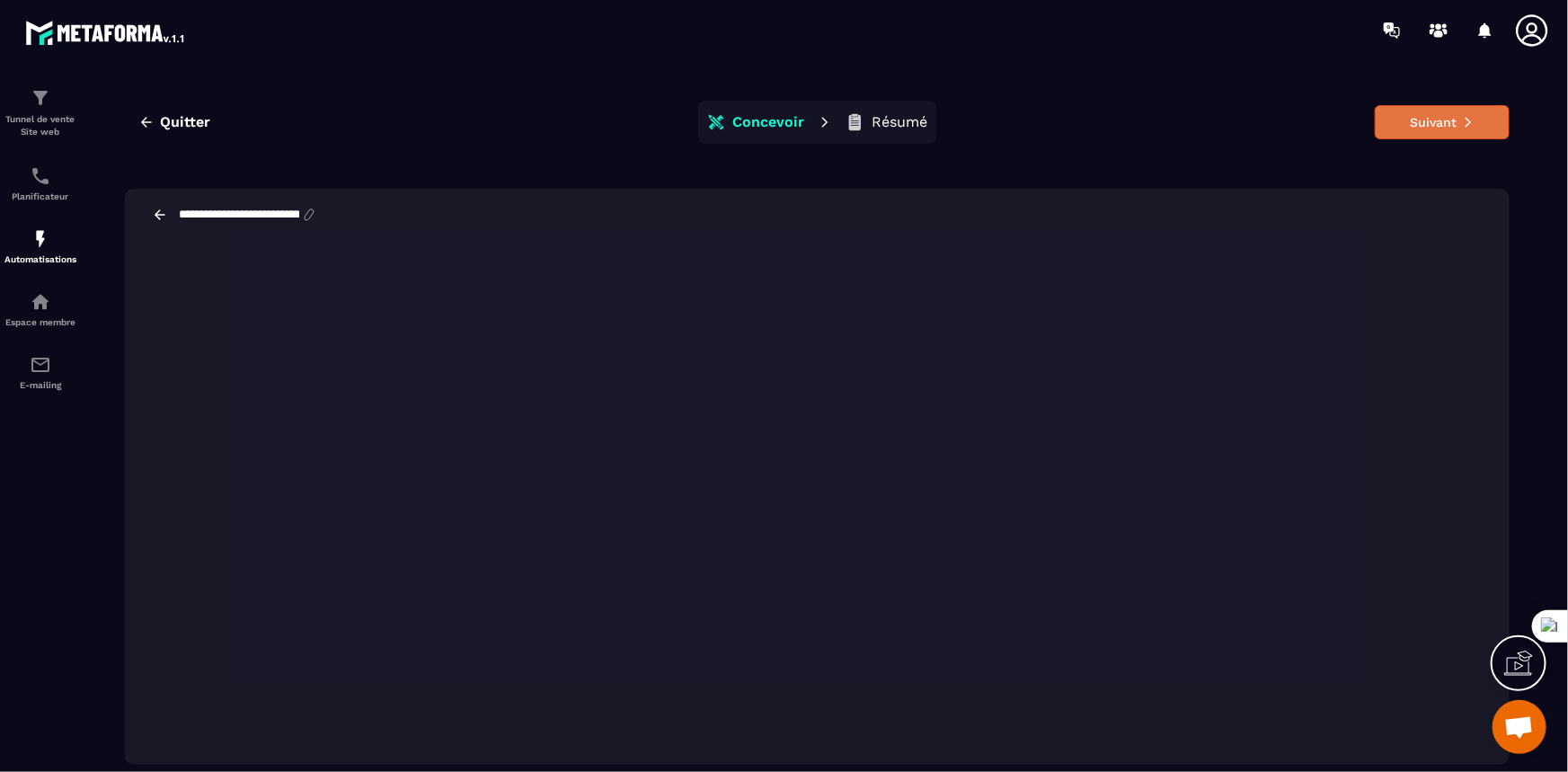
click at [1432, 122] on button "Suivant" at bounding box center [1443, 122] width 135 height 34
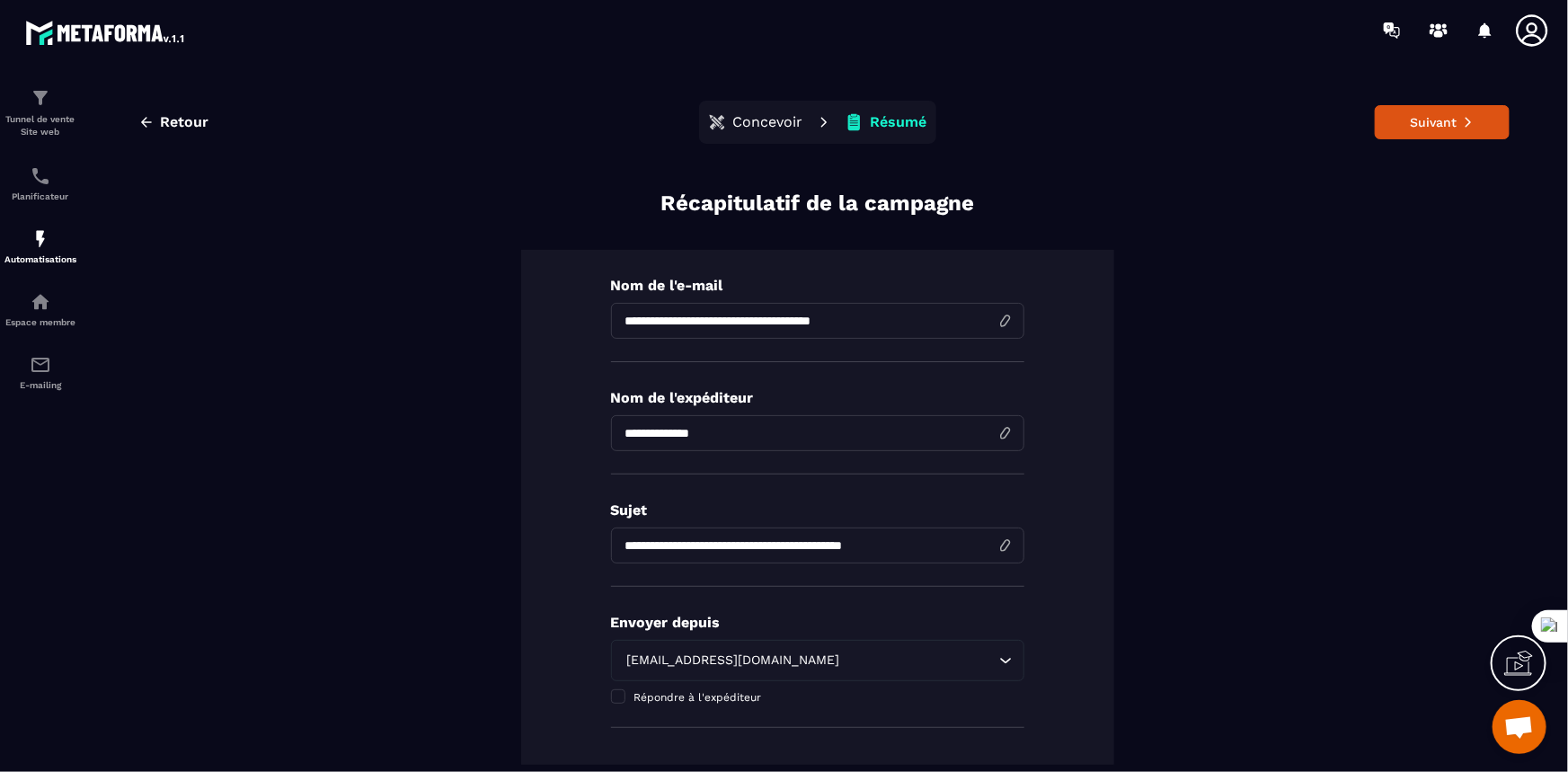
click at [1432, 122] on button "Suivant" at bounding box center [1443, 122] width 135 height 34
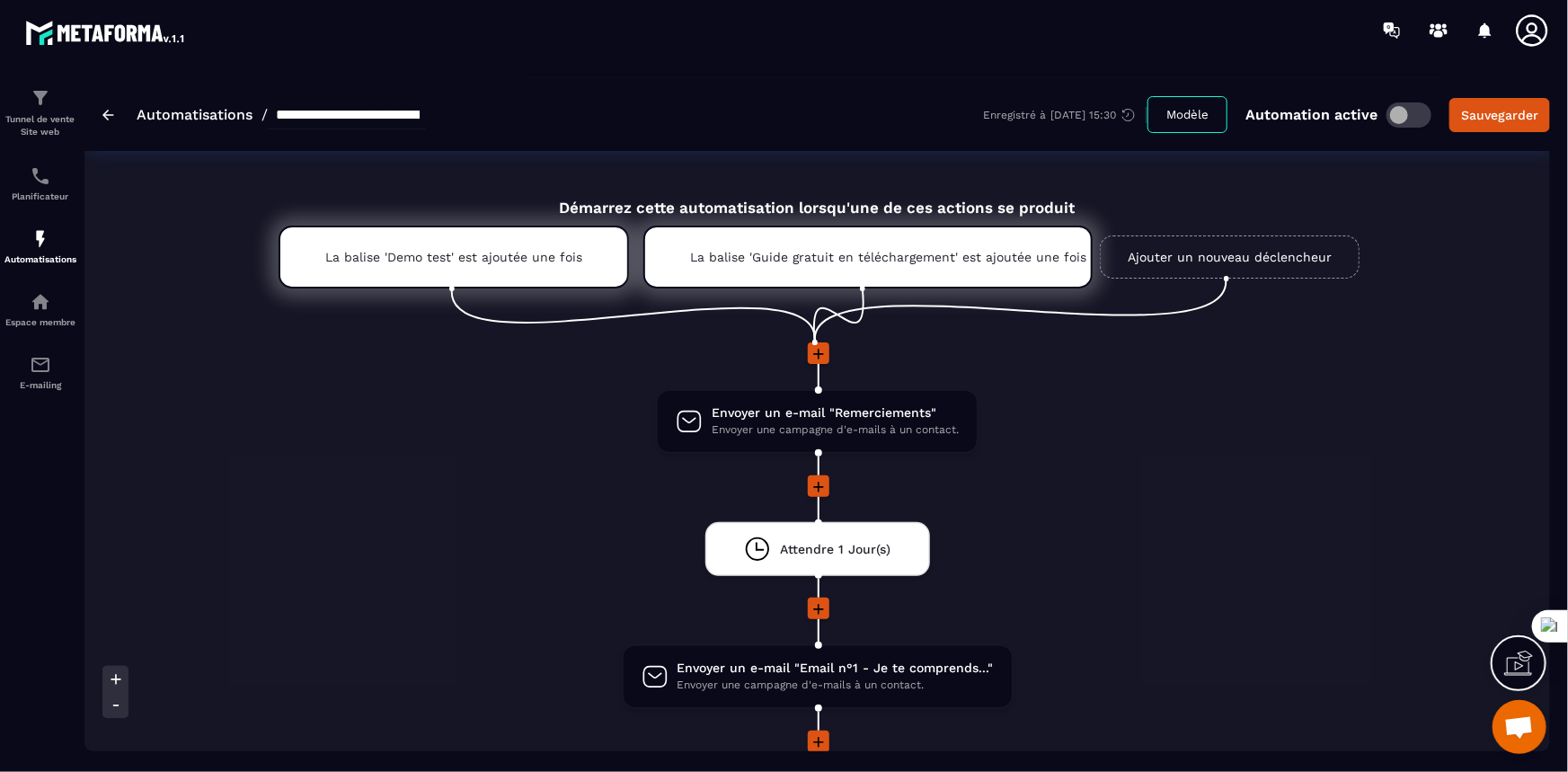
click at [1516, 723] on span "Ouvrir le chat" at bounding box center [1519, 729] width 30 height 25
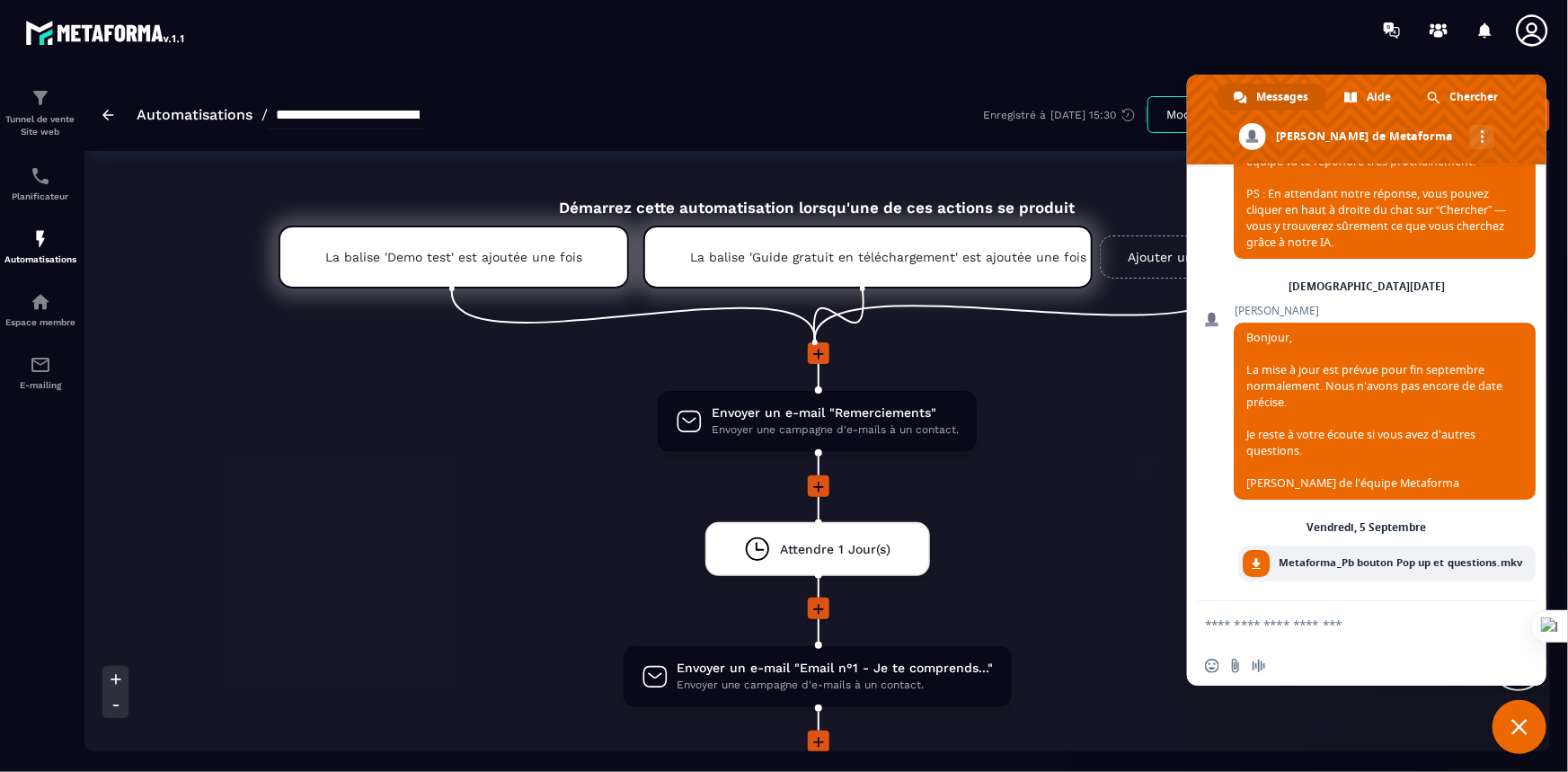
click at [1287, 623] on textarea "Entrez votre message..." at bounding box center [1349, 624] width 288 height 45
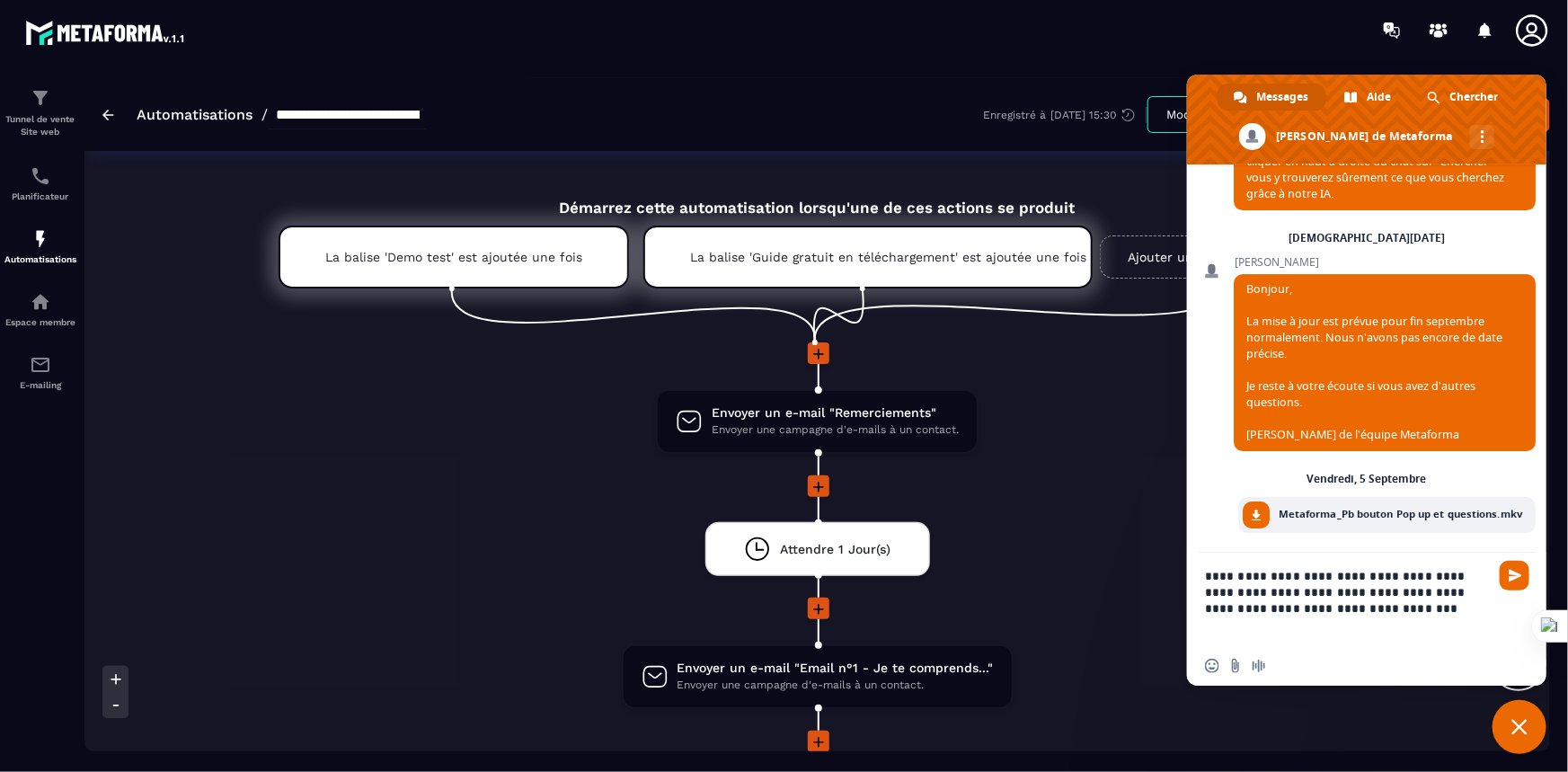
type textarea "**********"
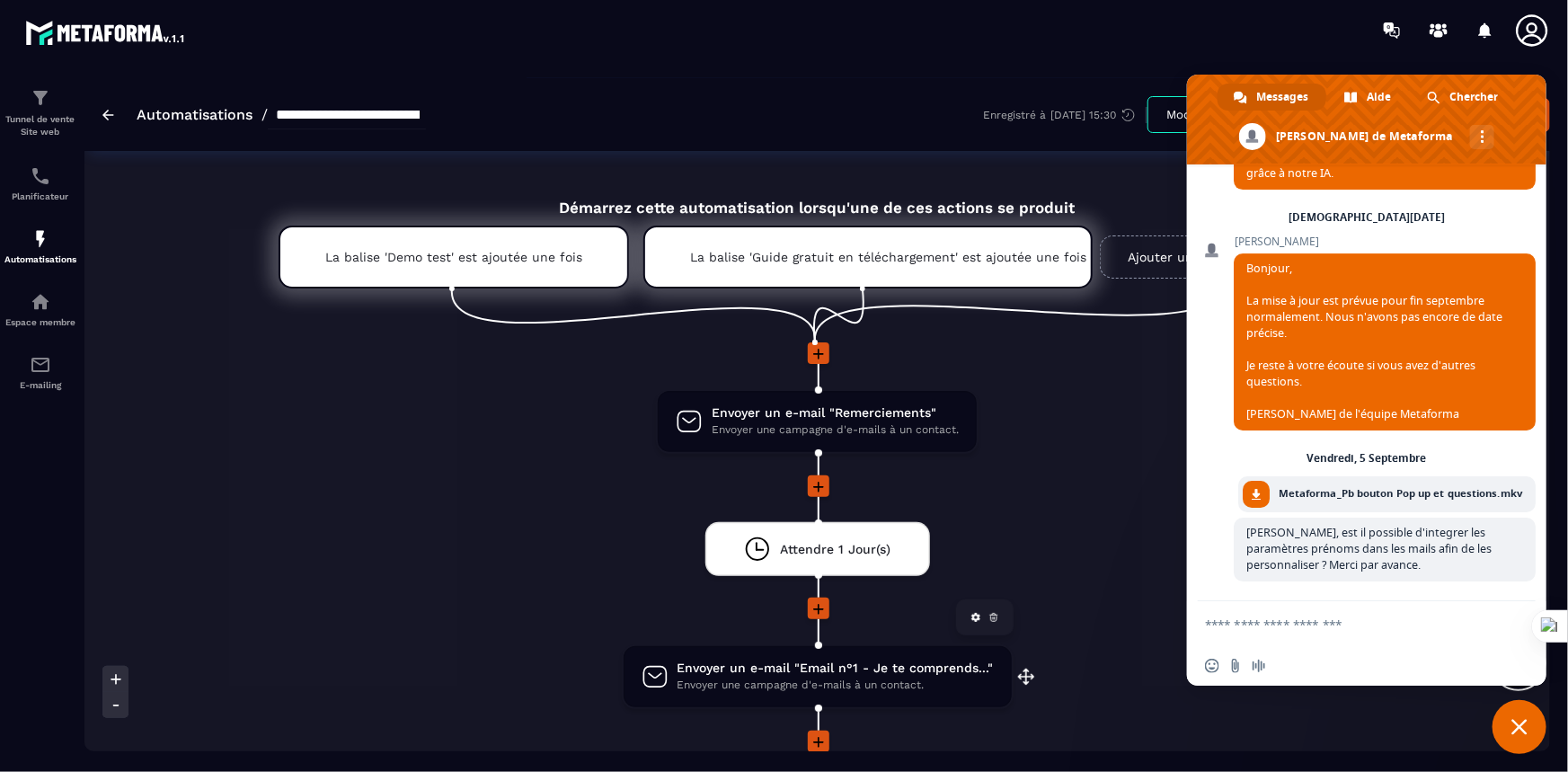
scroll to position [7103, 0]
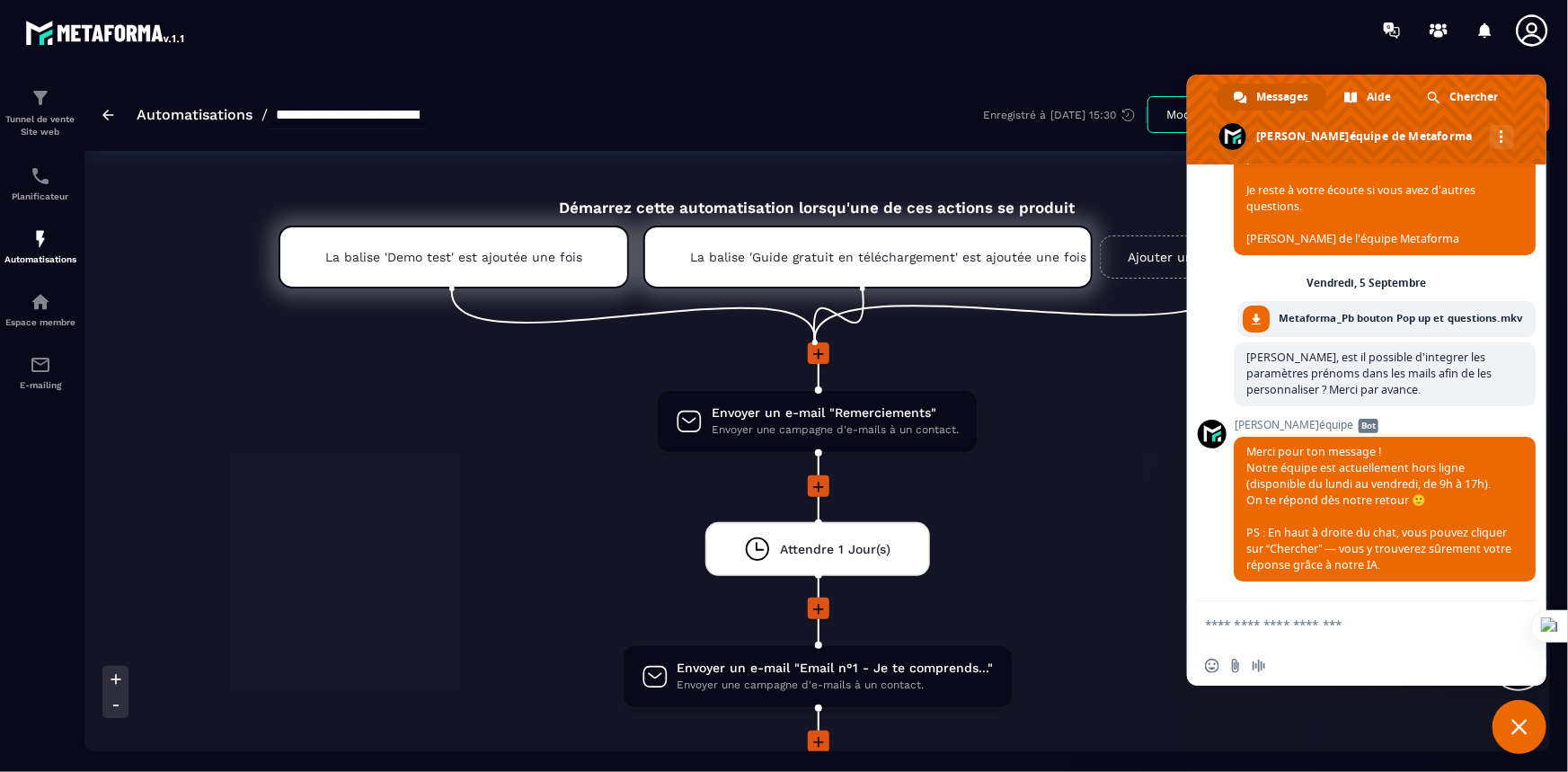
click at [1520, 724] on span "Fermer le chat" at bounding box center [1520, 728] width 17 height 17
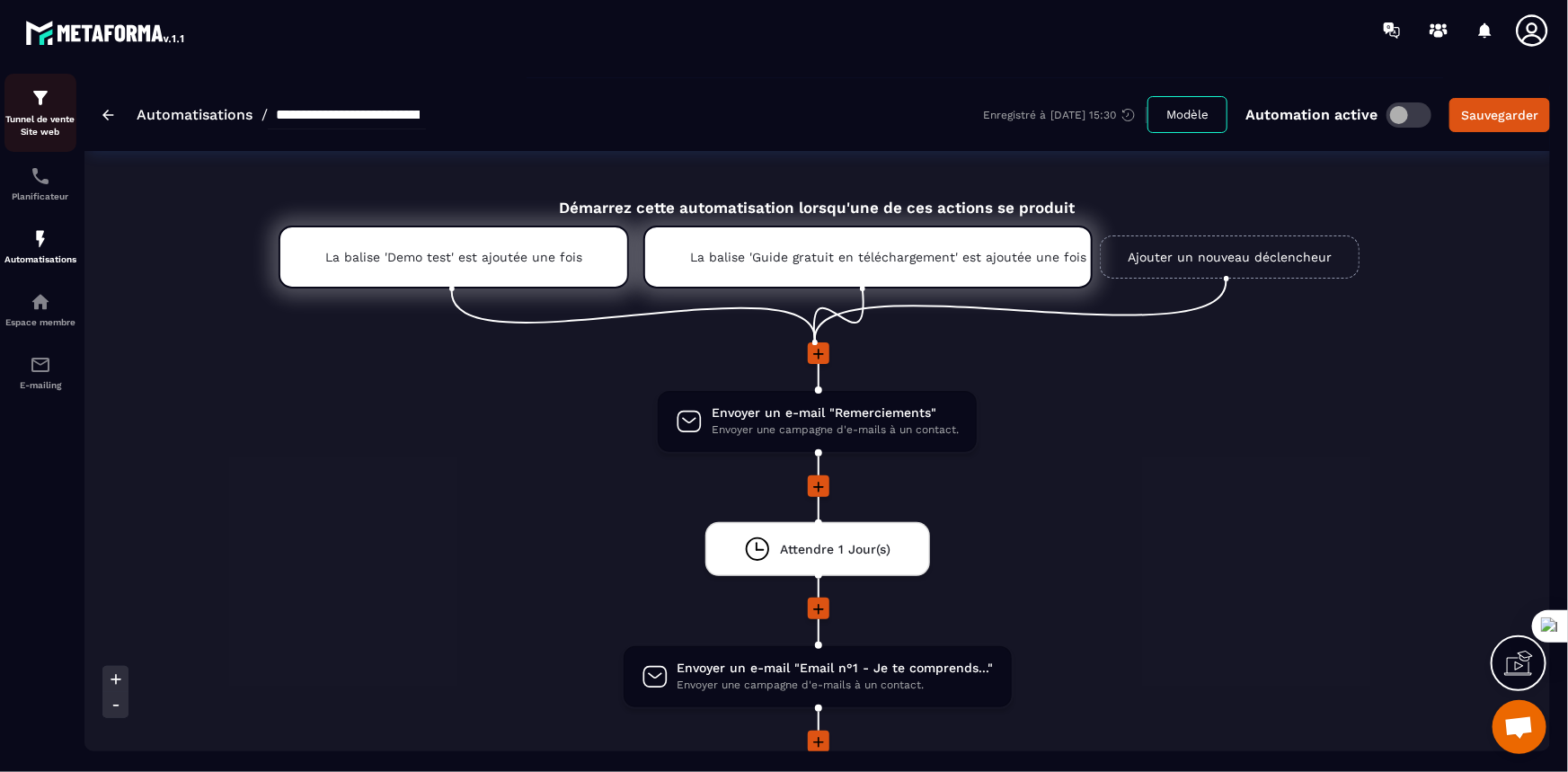
click at [47, 105] on img at bounding box center [40, 98] width 21 height 21
